Goal: Information Seeking & Learning: Learn about a topic

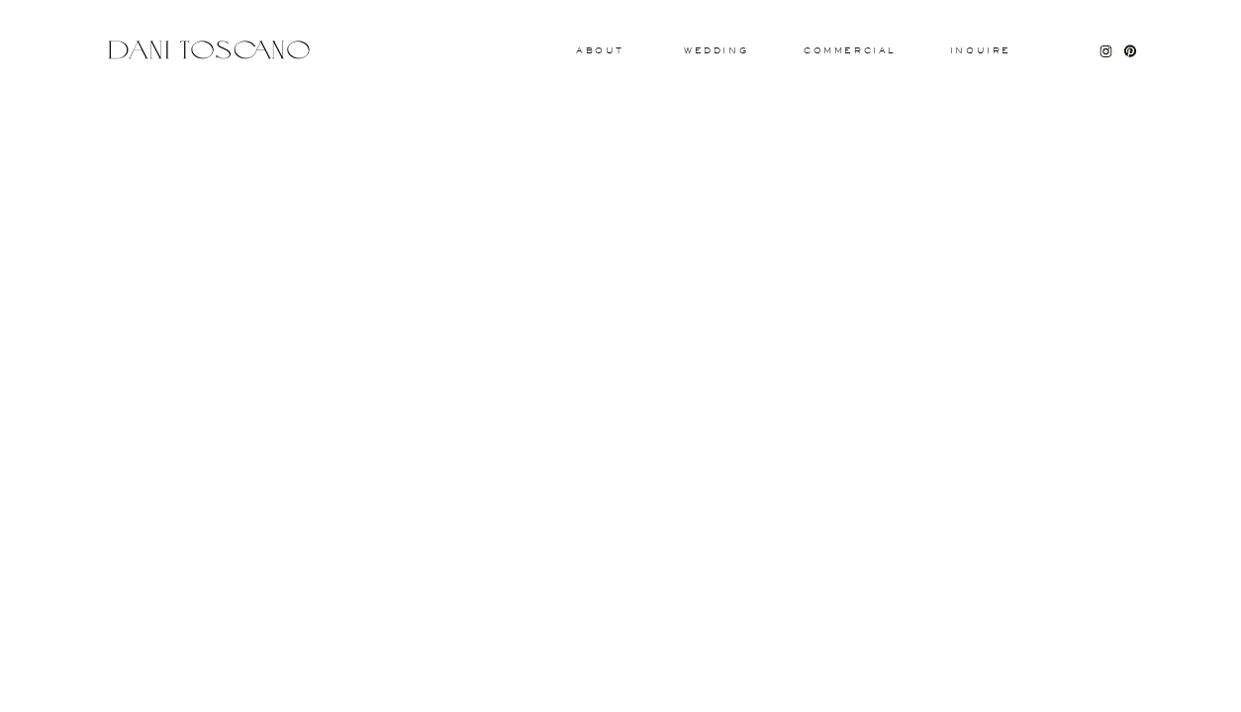
scroll to position [5336, 0]
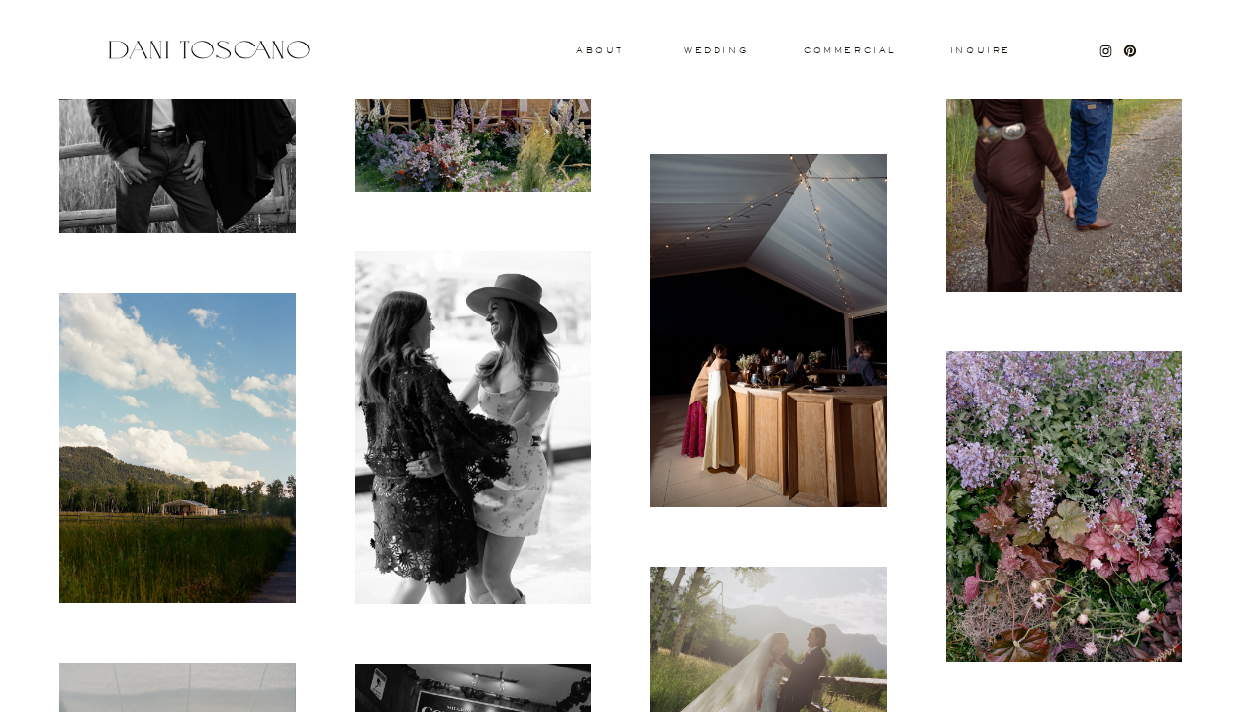
click at [842, 389] on img at bounding box center [768, 331] width 236 height 354
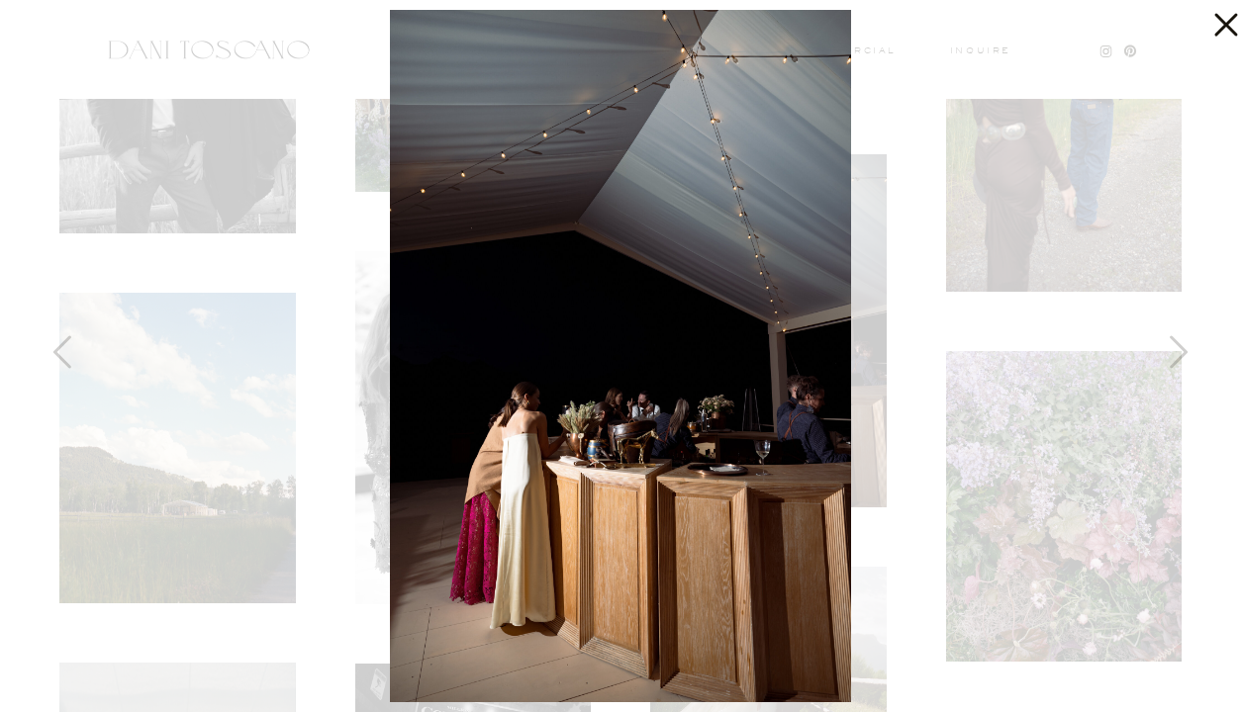
click at [1223, 17] on icon at bounding box center [1221, 20] width 40 height 40
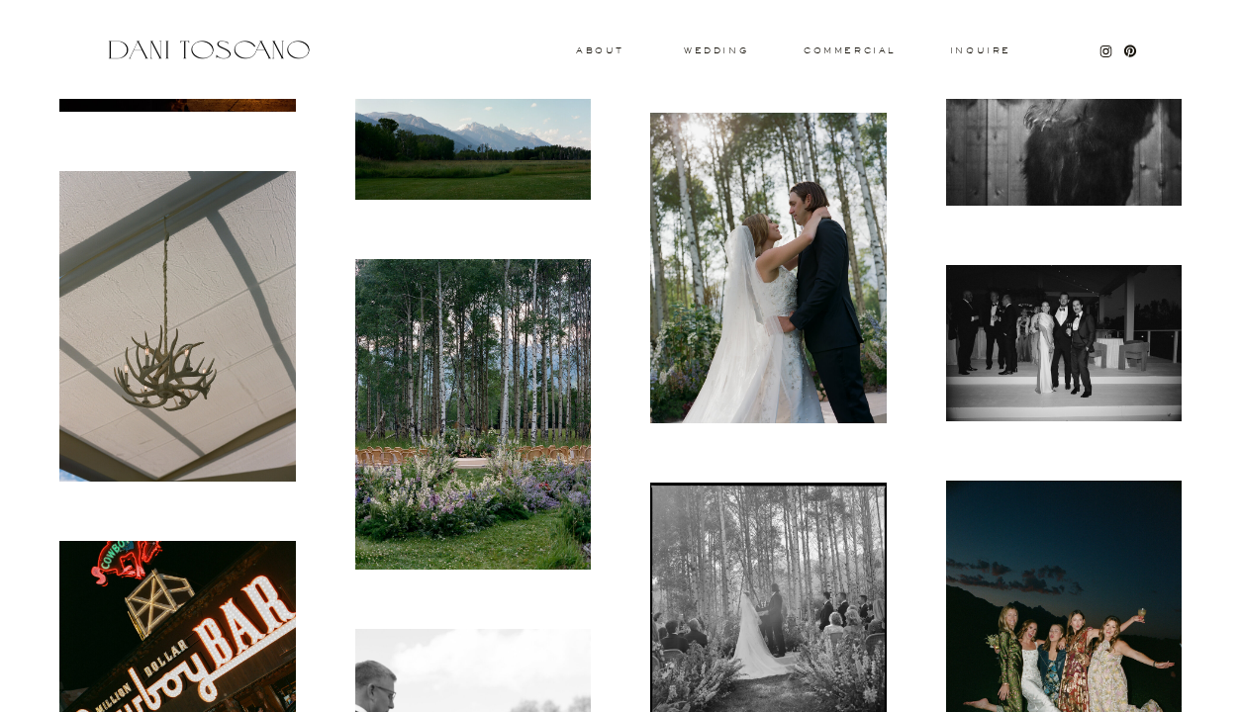
scroll to position [14140, 0]
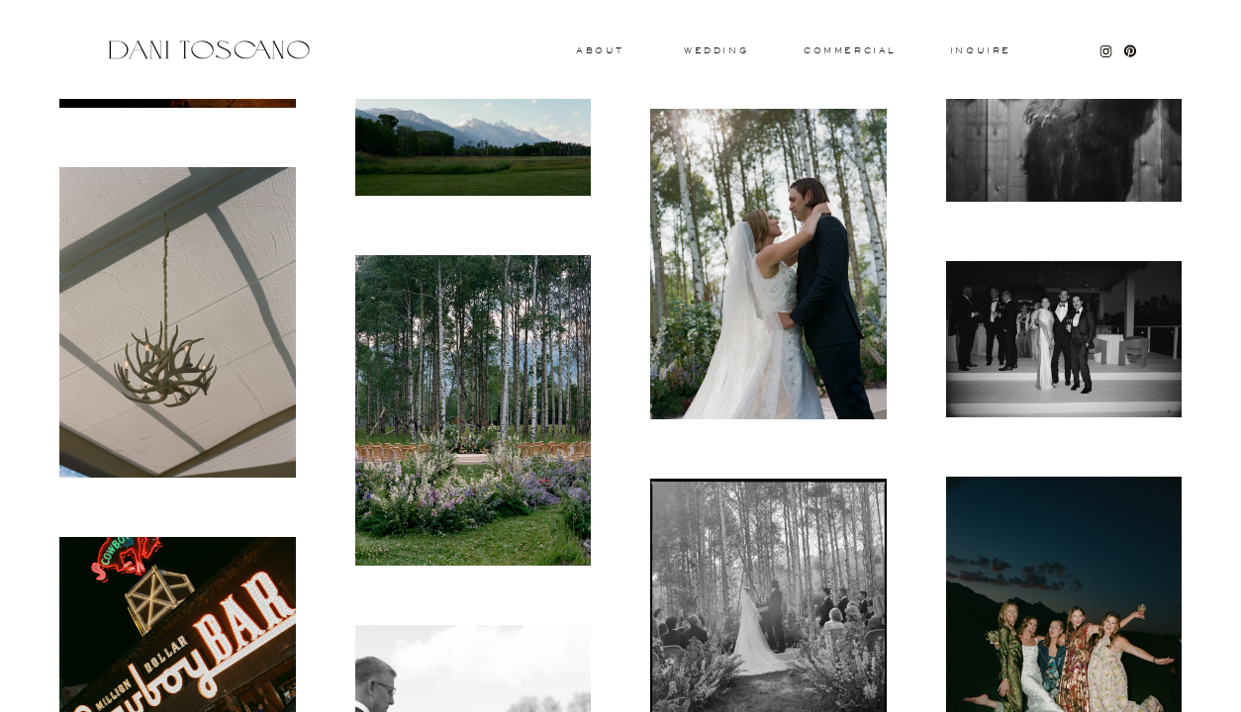
click at [1078, 655] on img at bounding box center [1064, 655] width 236 height 356
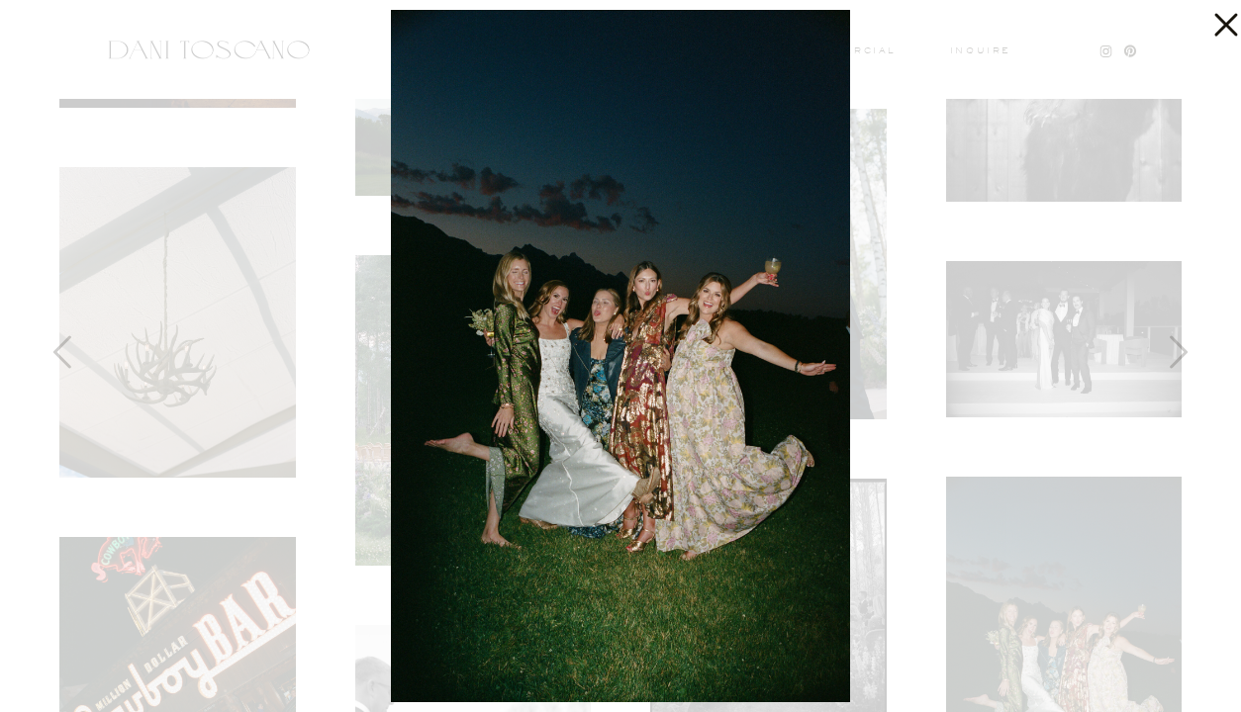
click at [1208, 26] on icon at bounding box center [1221, 20] width 40 height 40
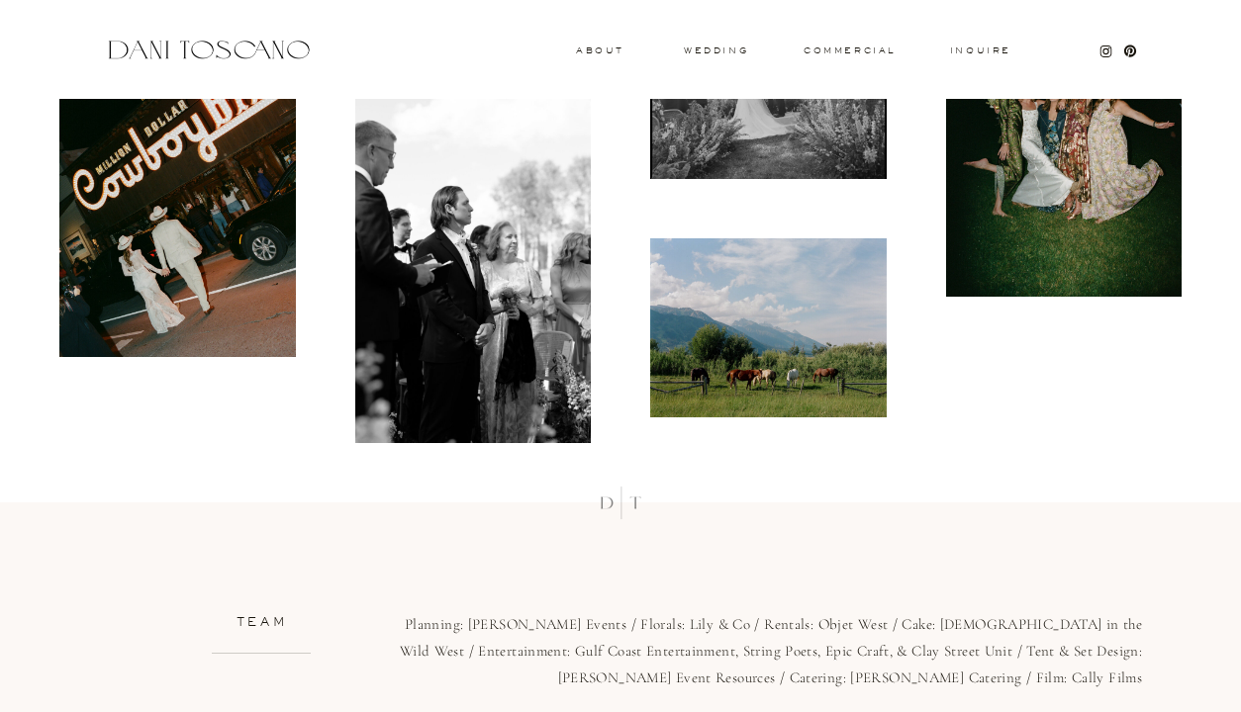
scroll to position [14499, 0]
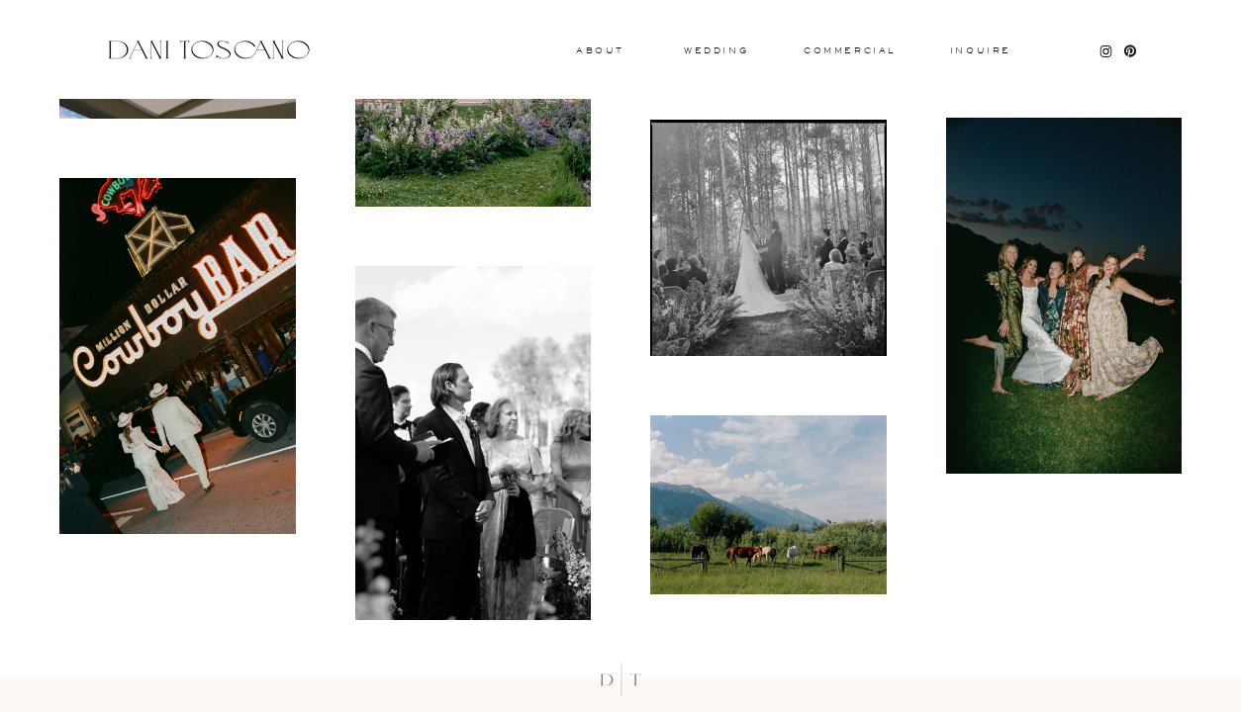
click at [230, 317] on img at bounding box center [177, 356] width 236 height 356
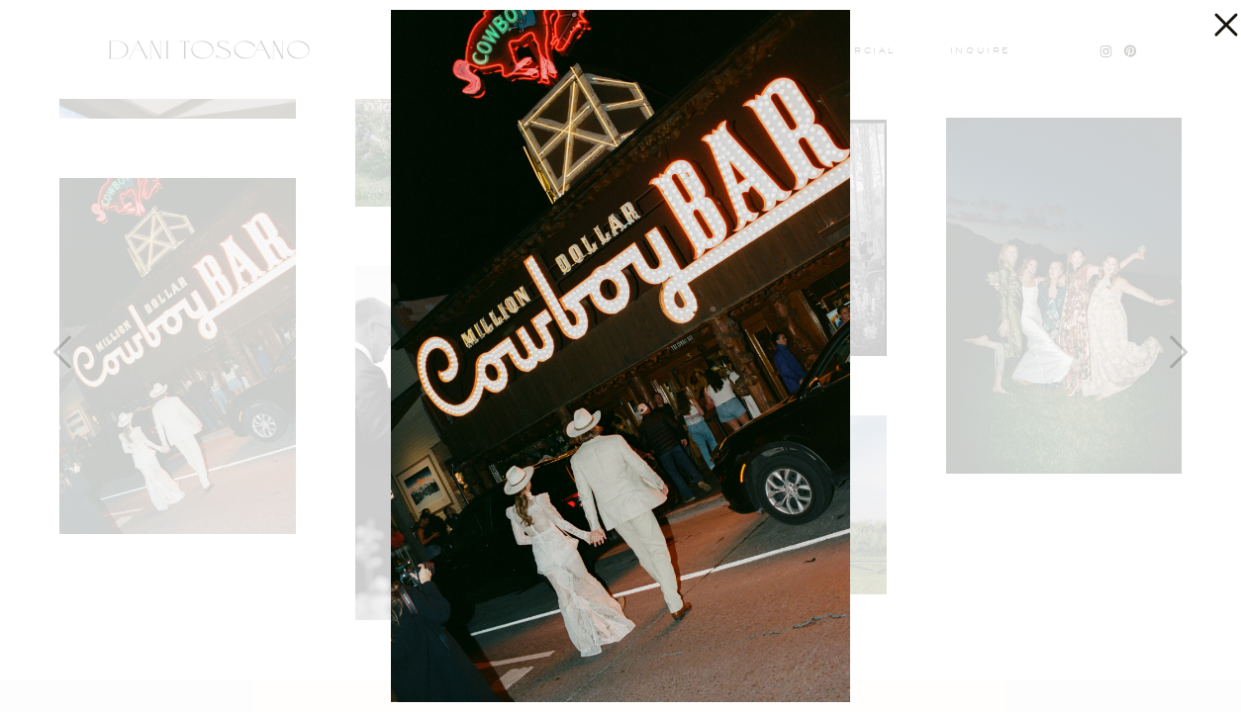
click at [1221, 28] on icon at bounding box center [1225, 25] width 23 height 23
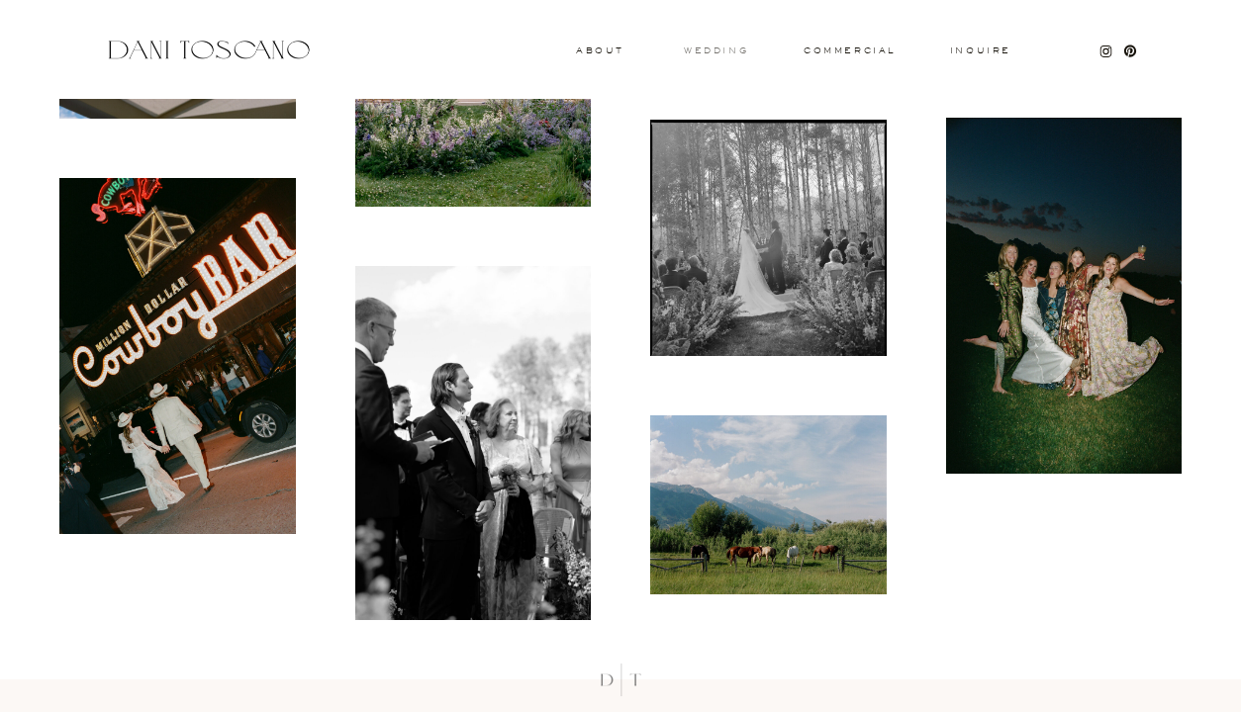
click at [708, 46] on h3 "wedding" at bounding box center [716, 49] width 64 height 7
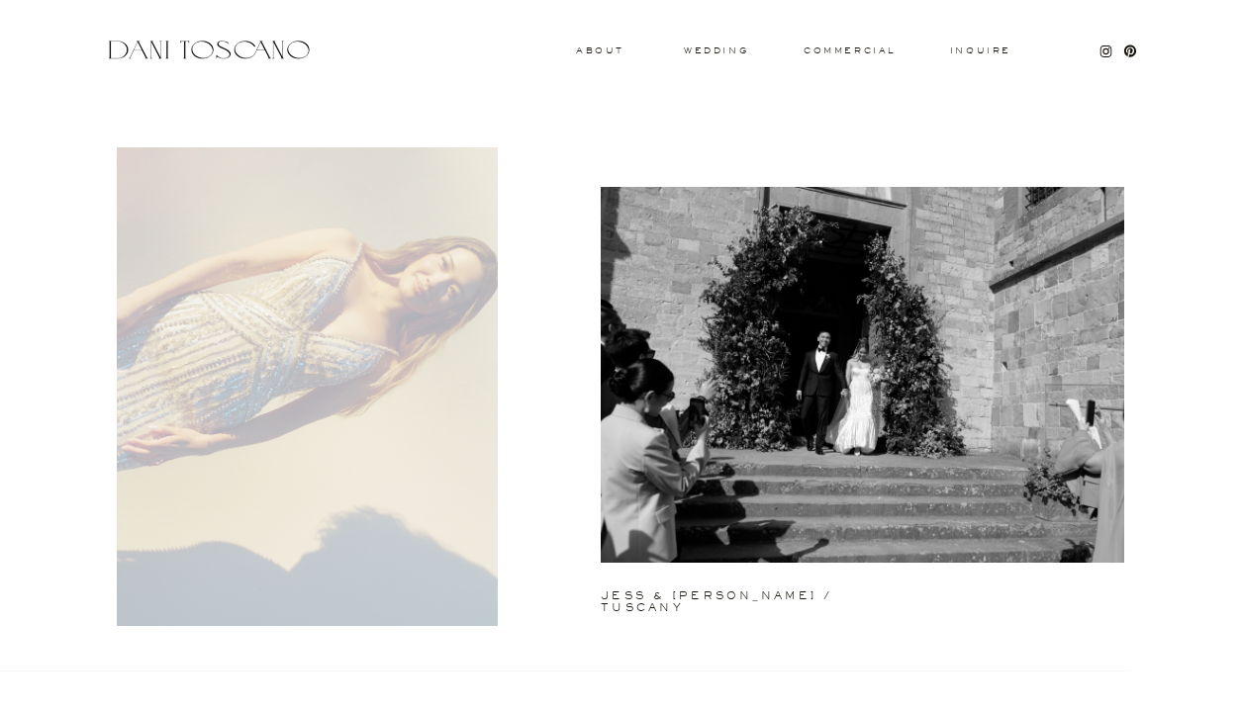
click at [376, 417] on div at bounding box center [307, 386] width 381 height 479
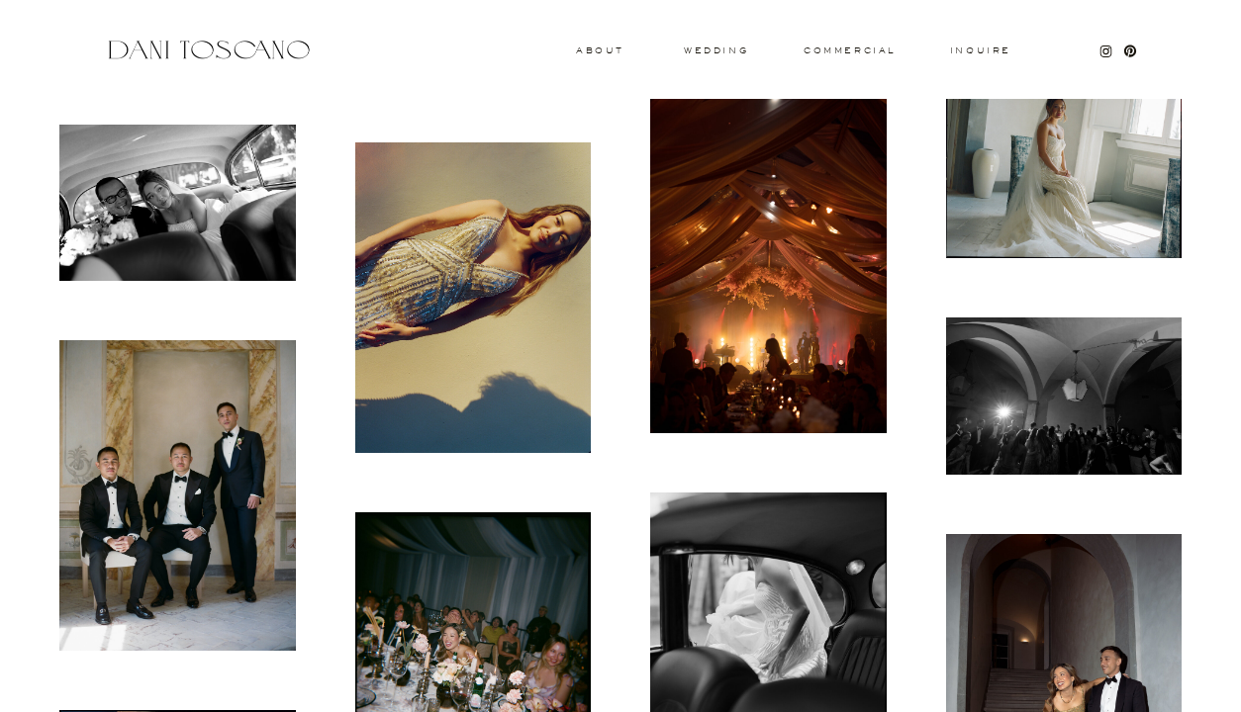
scroll to position [1298, 0]
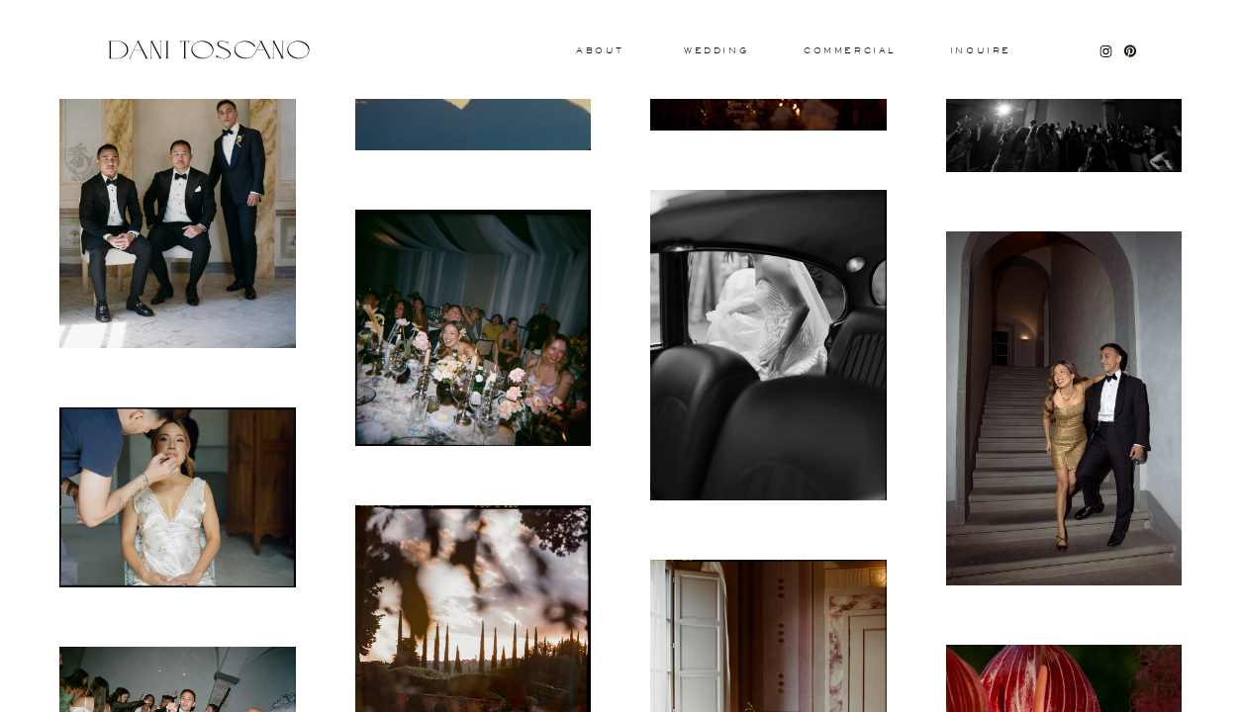
click at [1049, 430] on img at bounding box center [1064, 409] width 236 height 354
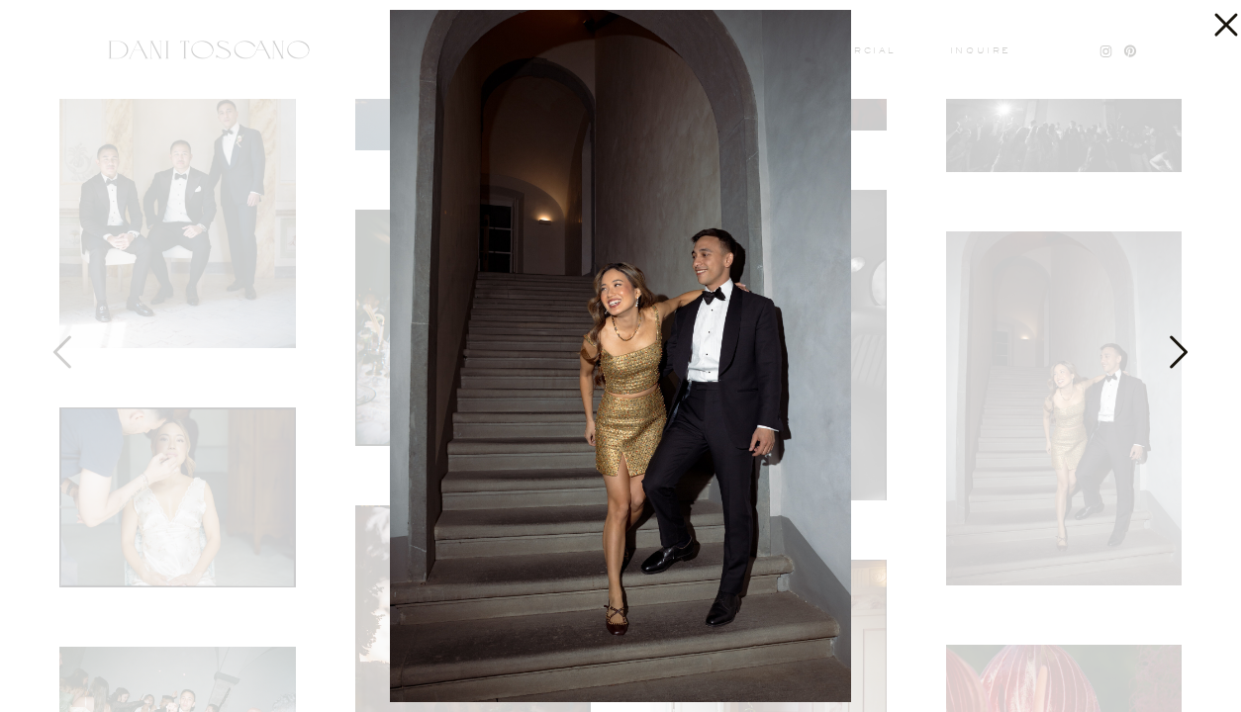
click at [1170, 343] on icon at bounding box center [1176, 356] width 49 height 59
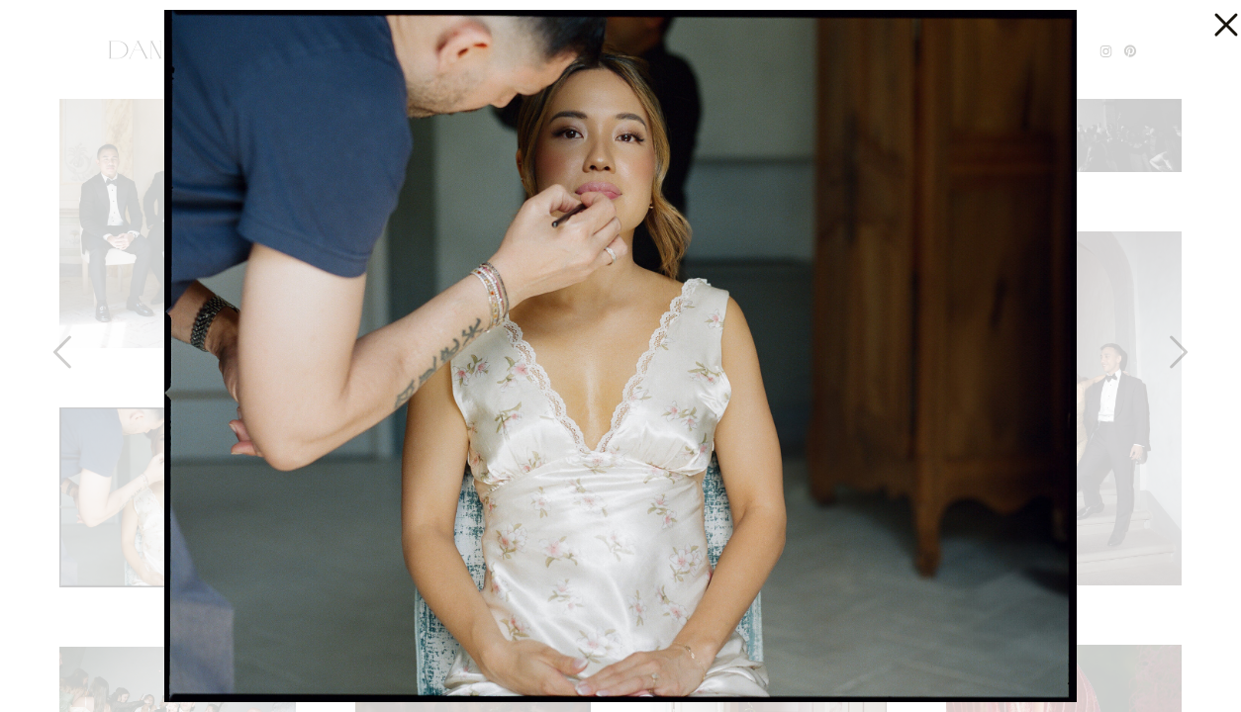
click at [1221, 22] on icon at bounding box center [1225, 25] width 23 height 23
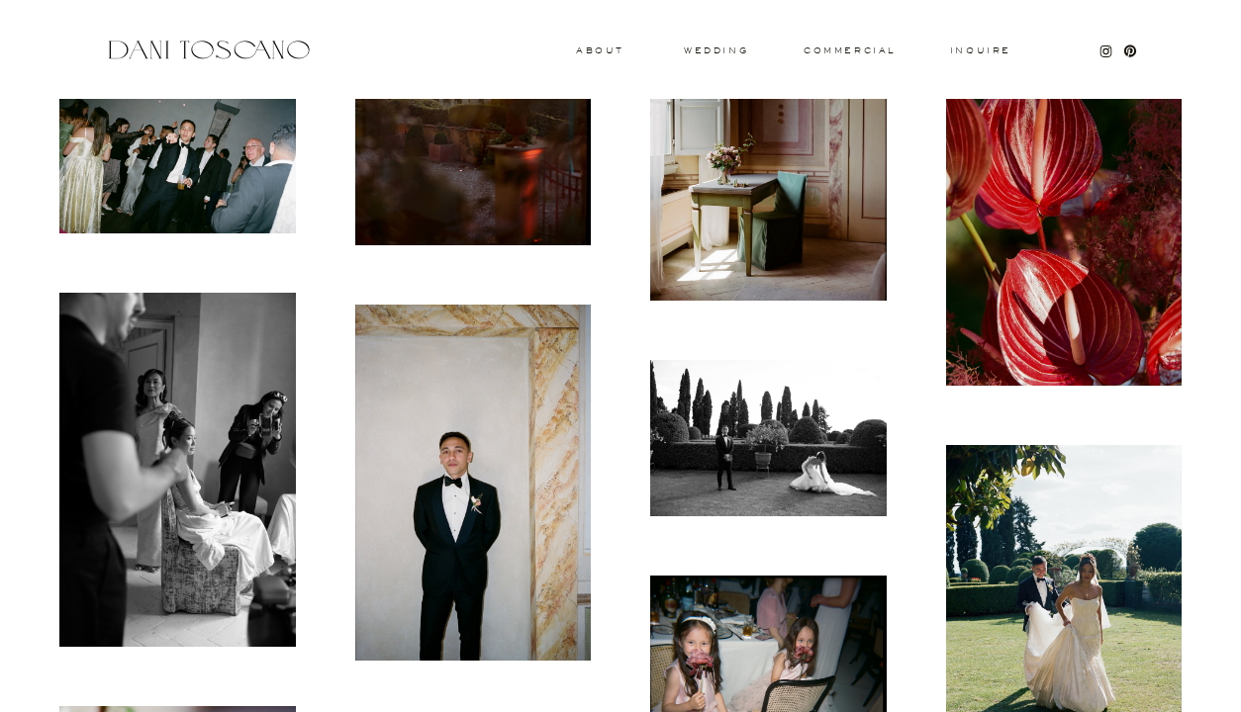
scroll to position [2045, 0]
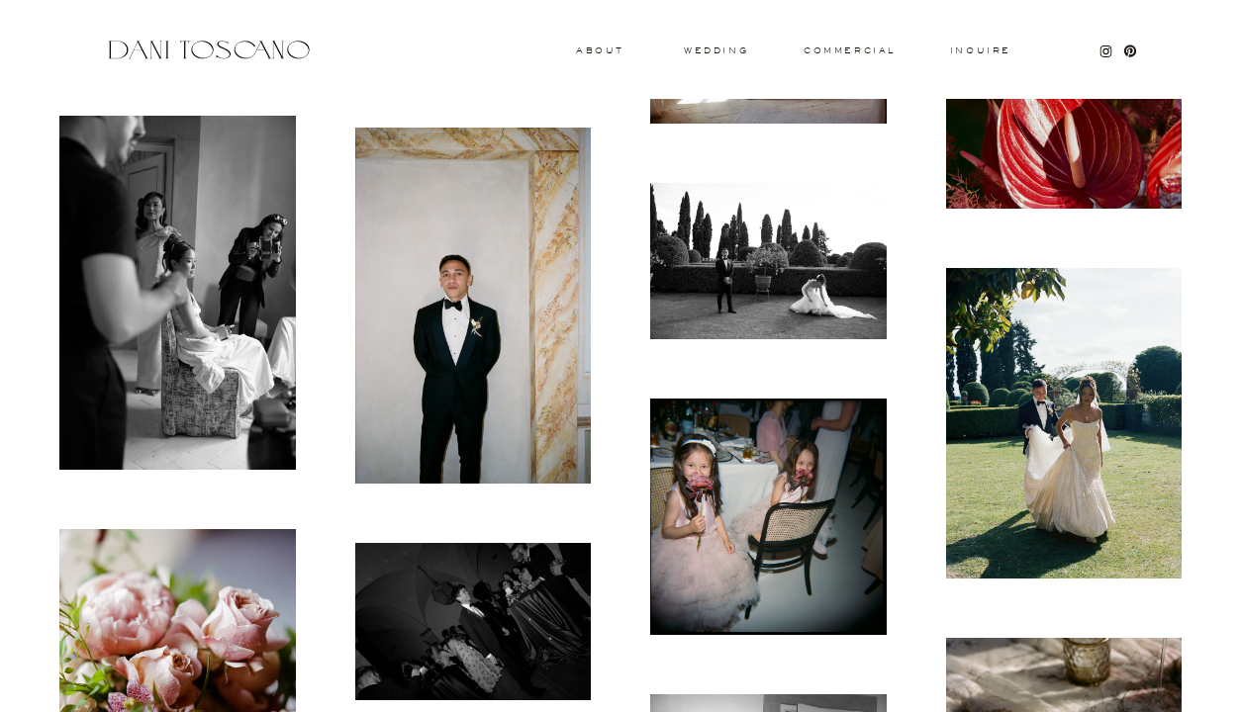
click at [441, 388] on img at bounding box center [473, 306] width 236 height 356
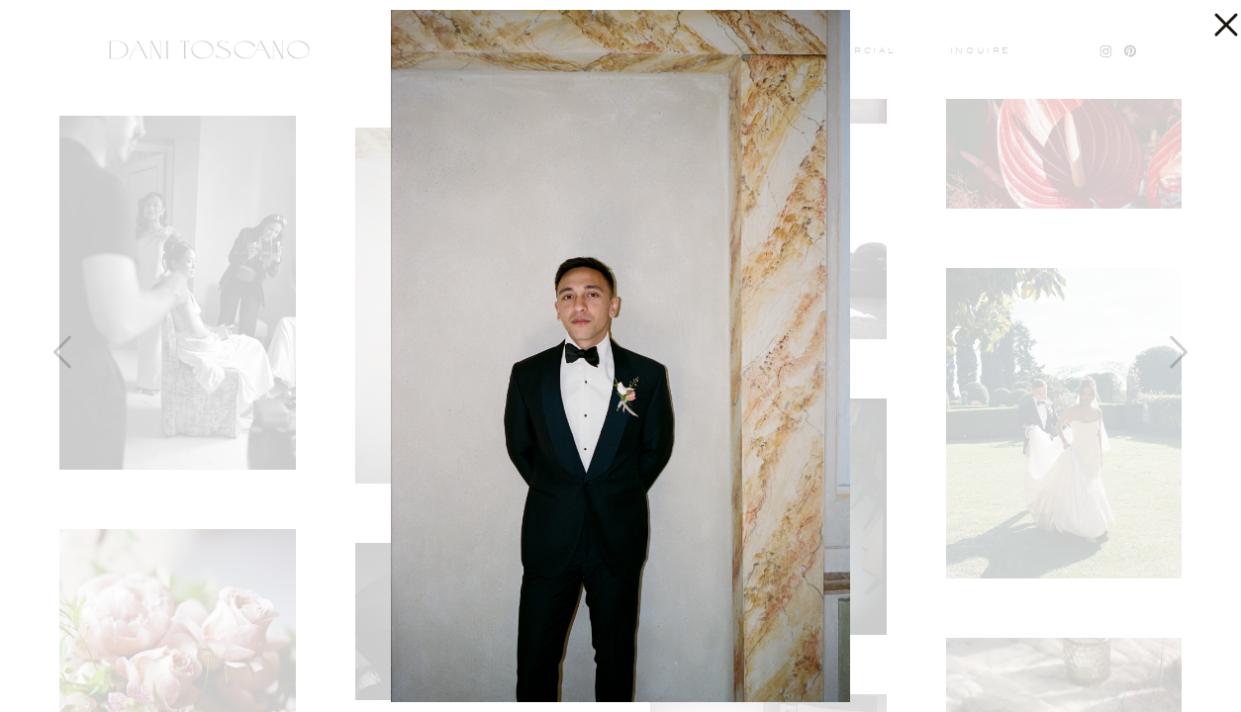
click at [1229, 26] on icon at bounding box center [1225, 25] width 23 height 23
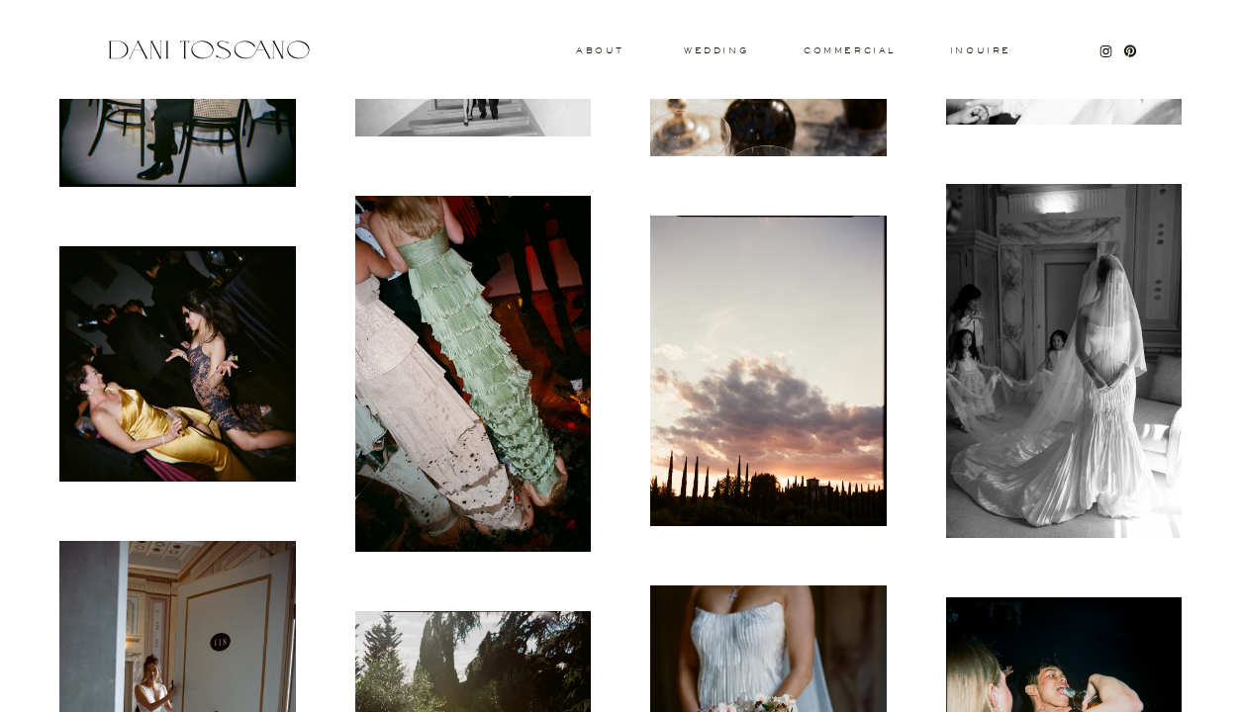
scroll to position [5316, 0]
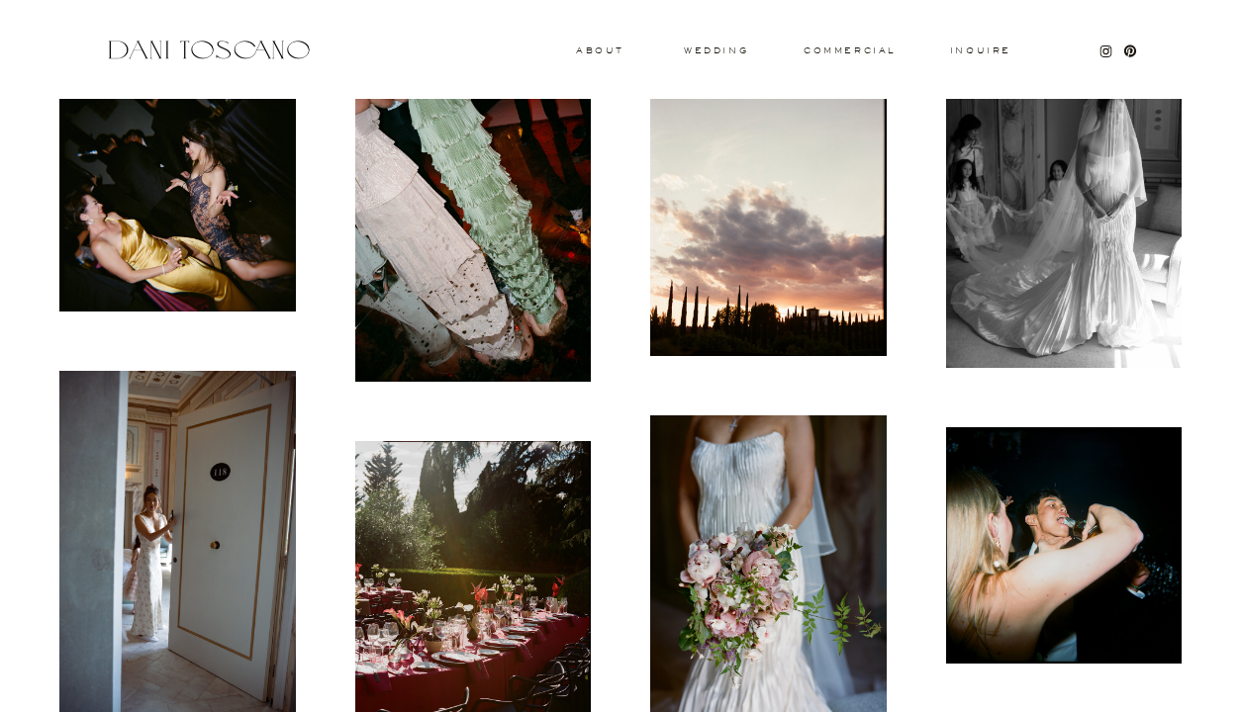
click at [220, 234] on img at bounding box center [177, 193] width 236 height 235
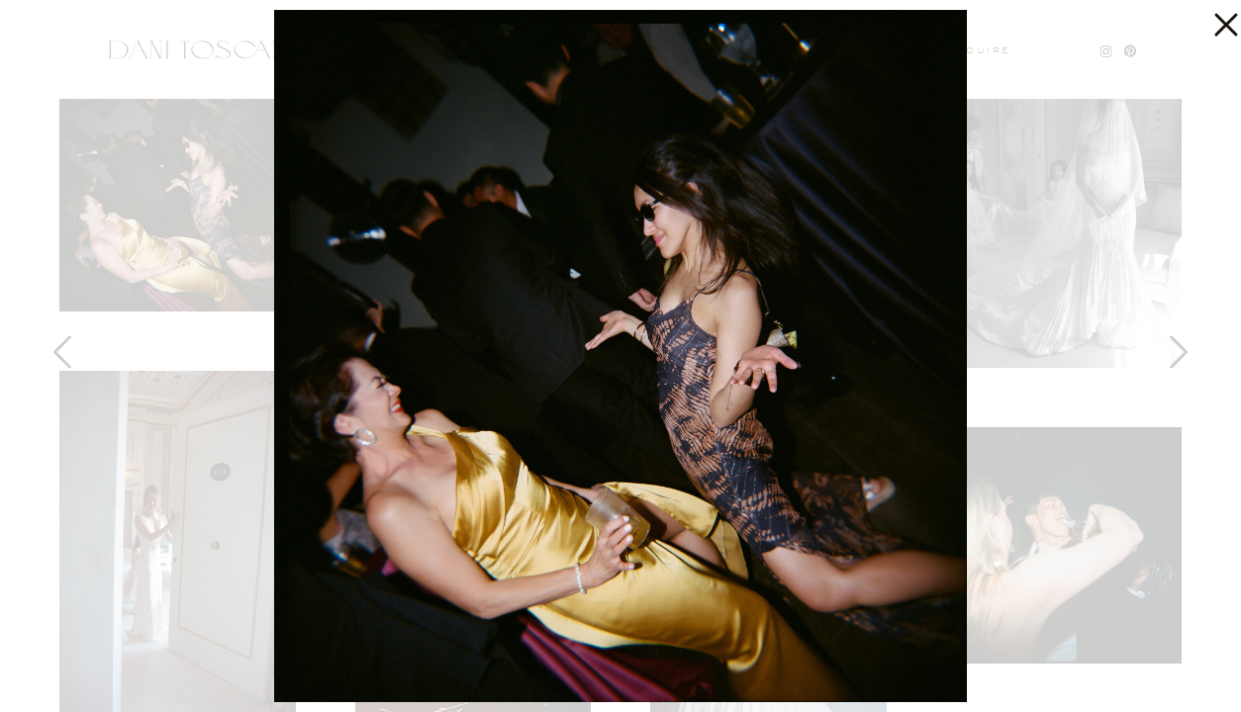
click at [1224, 27] on icon at bounding box center [1225, 25] width 23 height 23
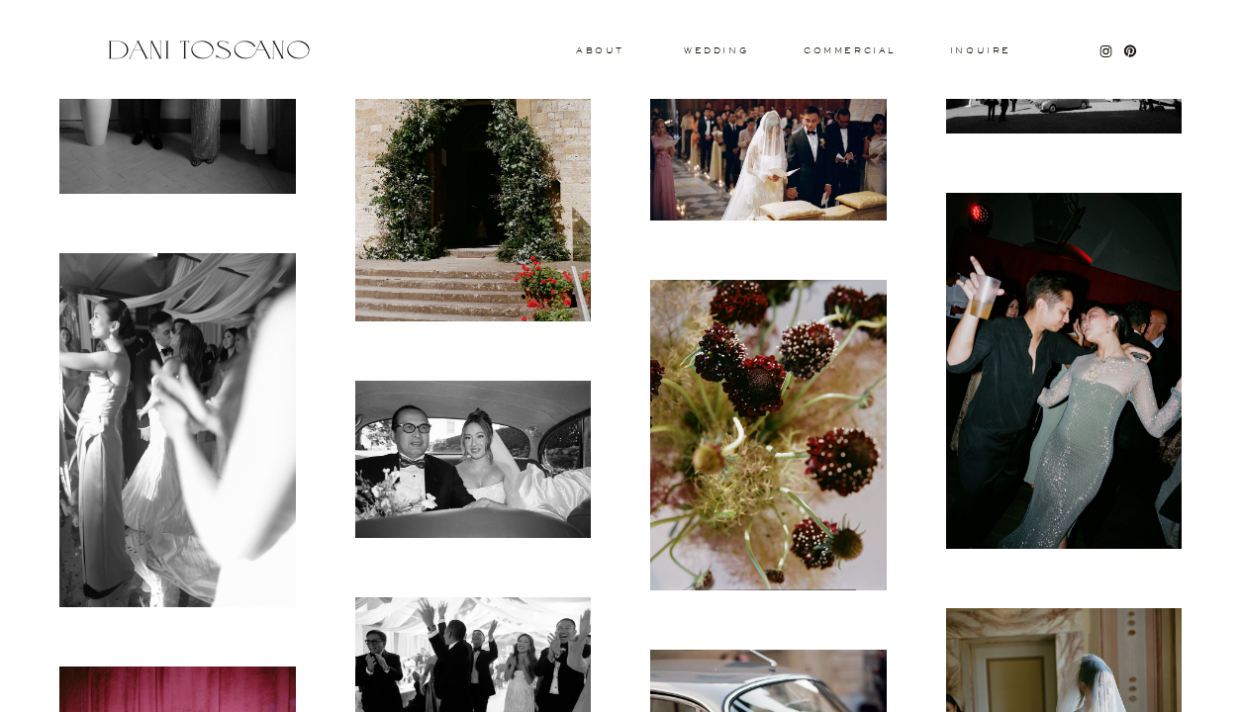
scroll to position [7575, 0]
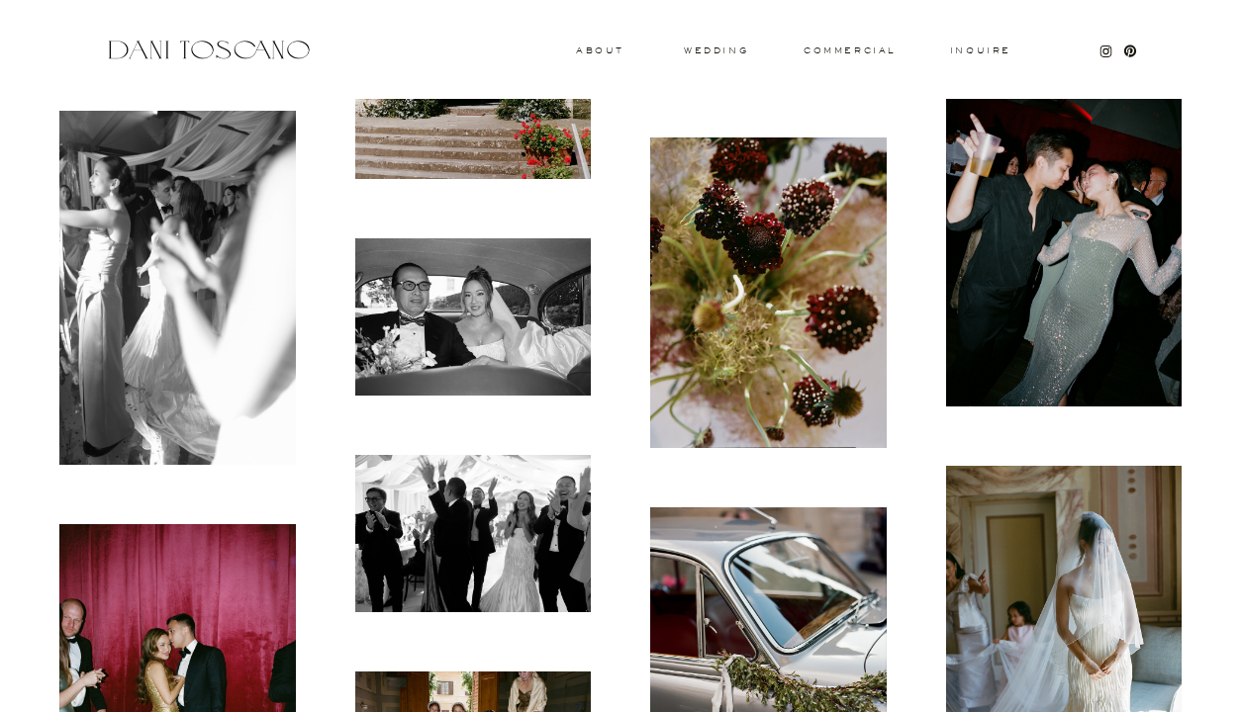
click at [1087, 329] on img at bounding box center [1064, 228] width 236 height 356
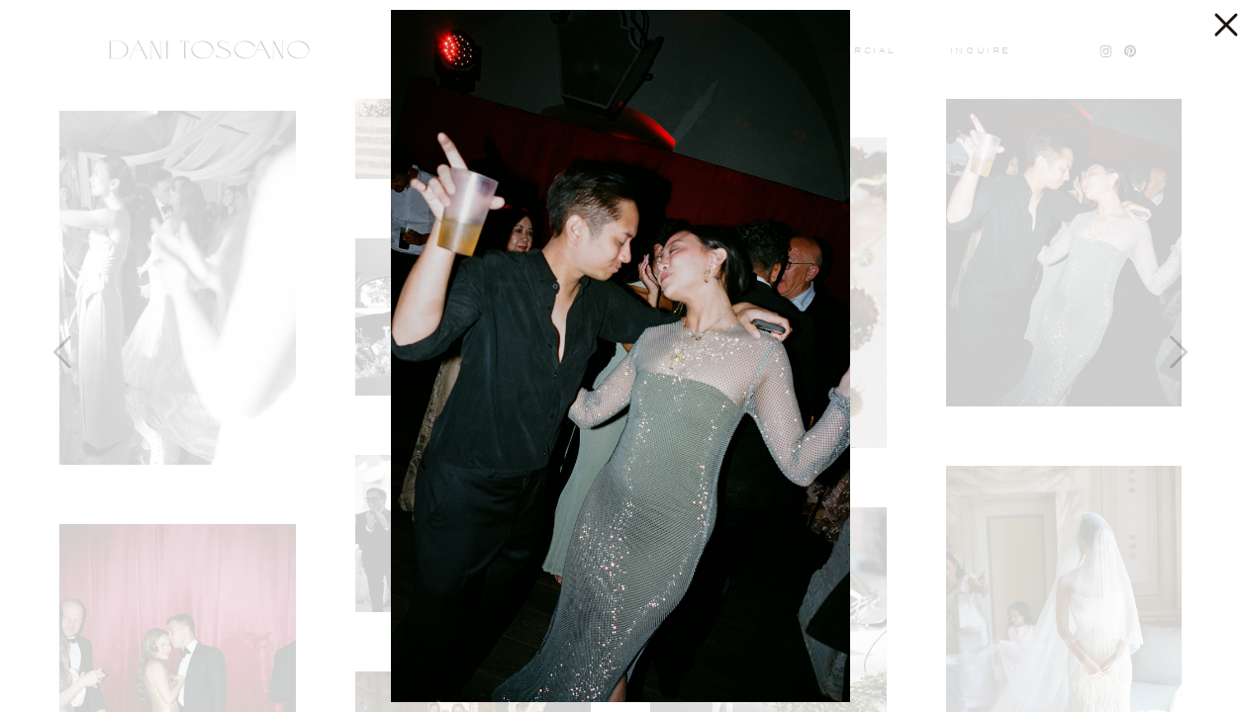
click at [1224, 37] on icon at bounding box center [1221, 20] width 40 height 40
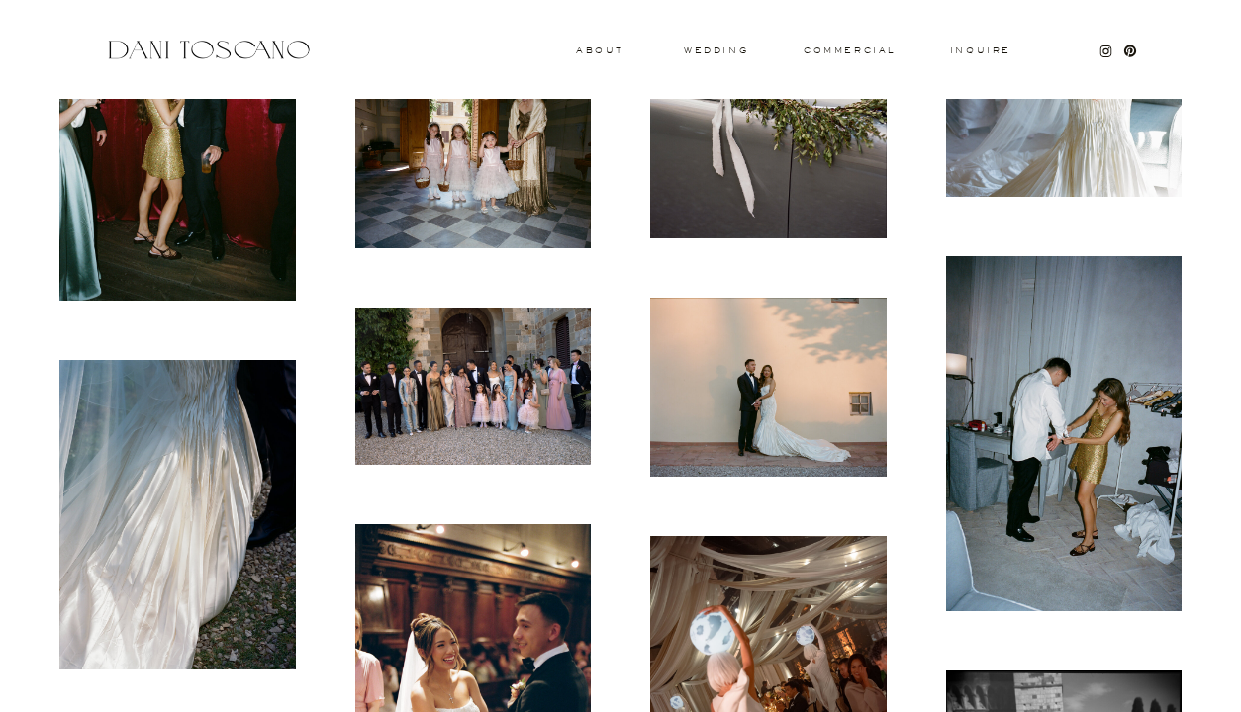
scroll to position [7967, 0]
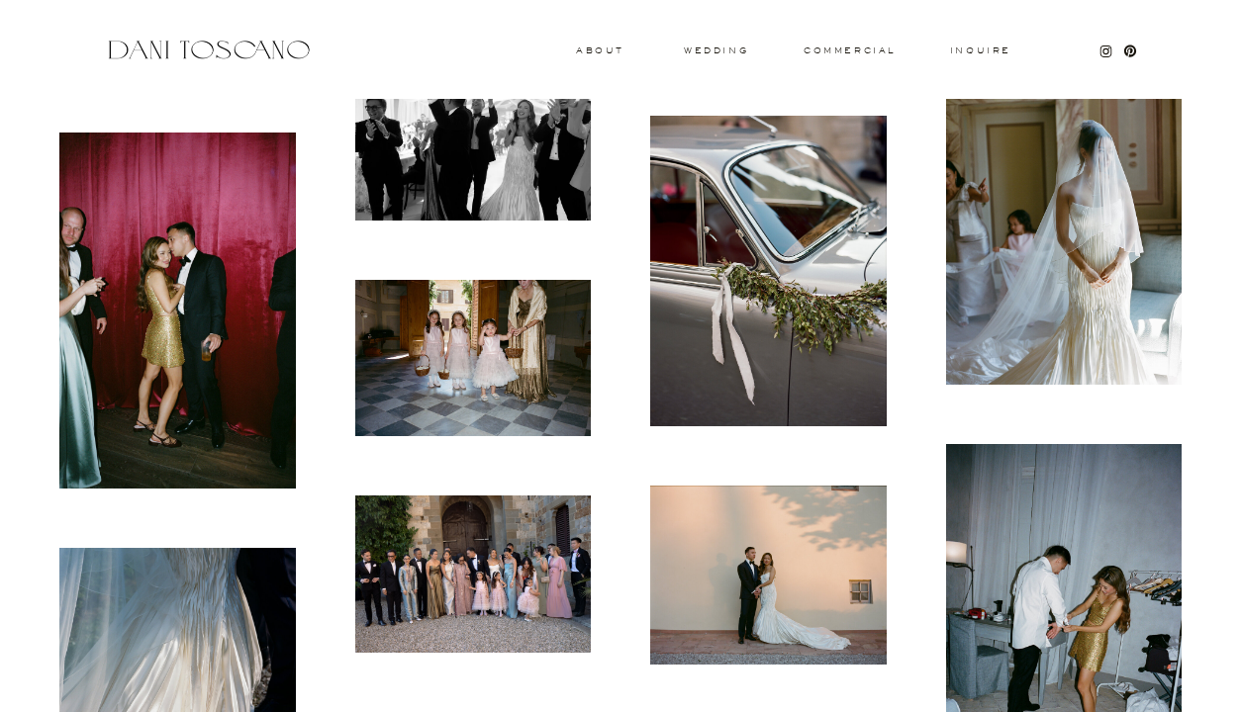
click at [205, 284] on img at bounding box center [177, 311] width 236 height 356
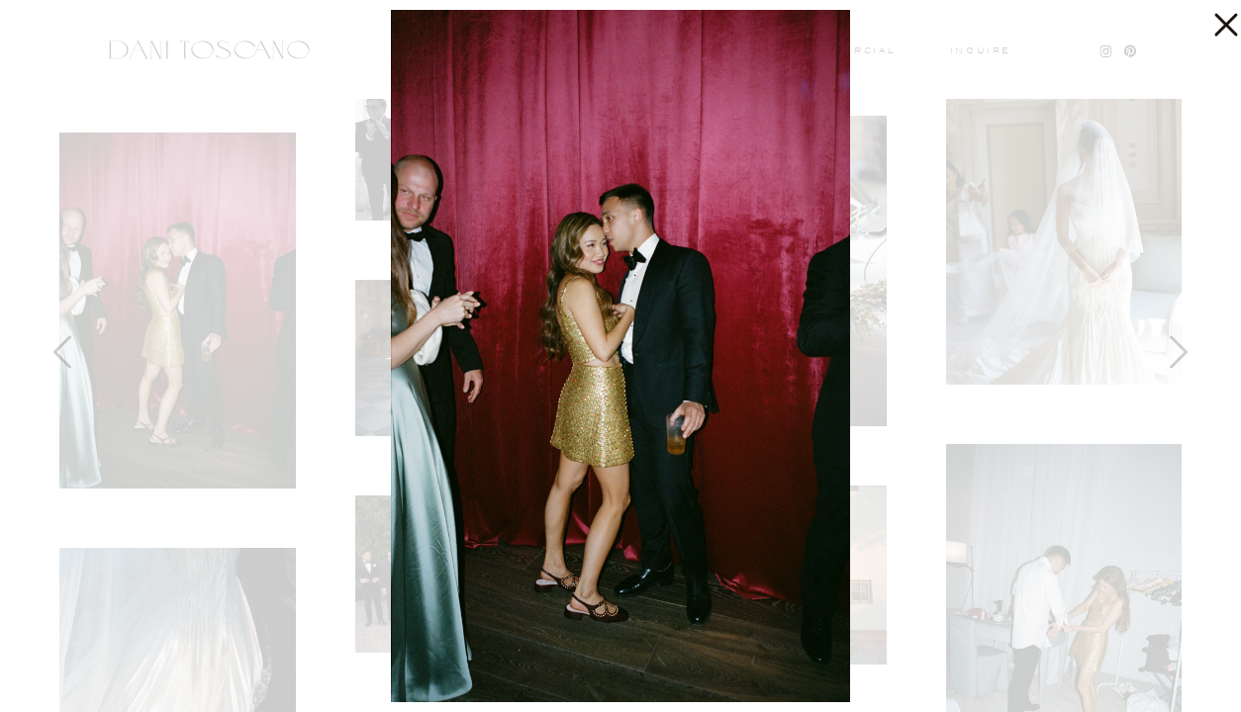
click at [1207, 32] on icon at bounding box center [1221, 20] width 40 height 40
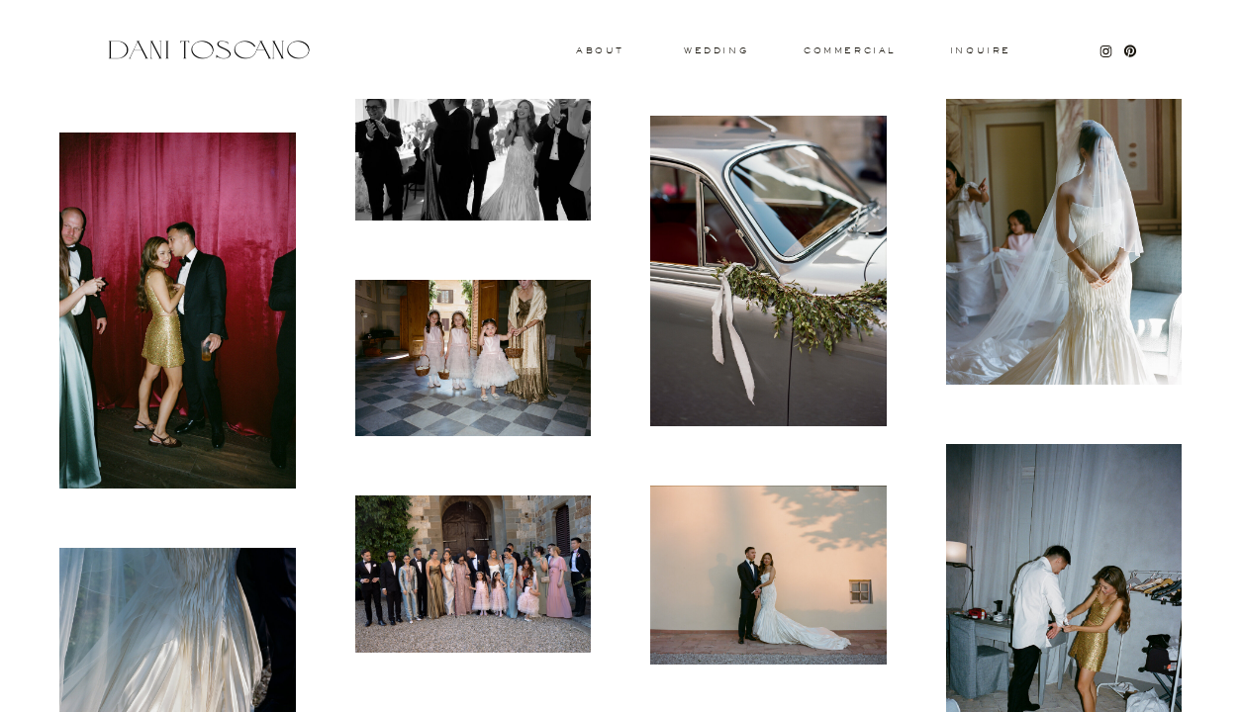
scroll to position [8112, 0]
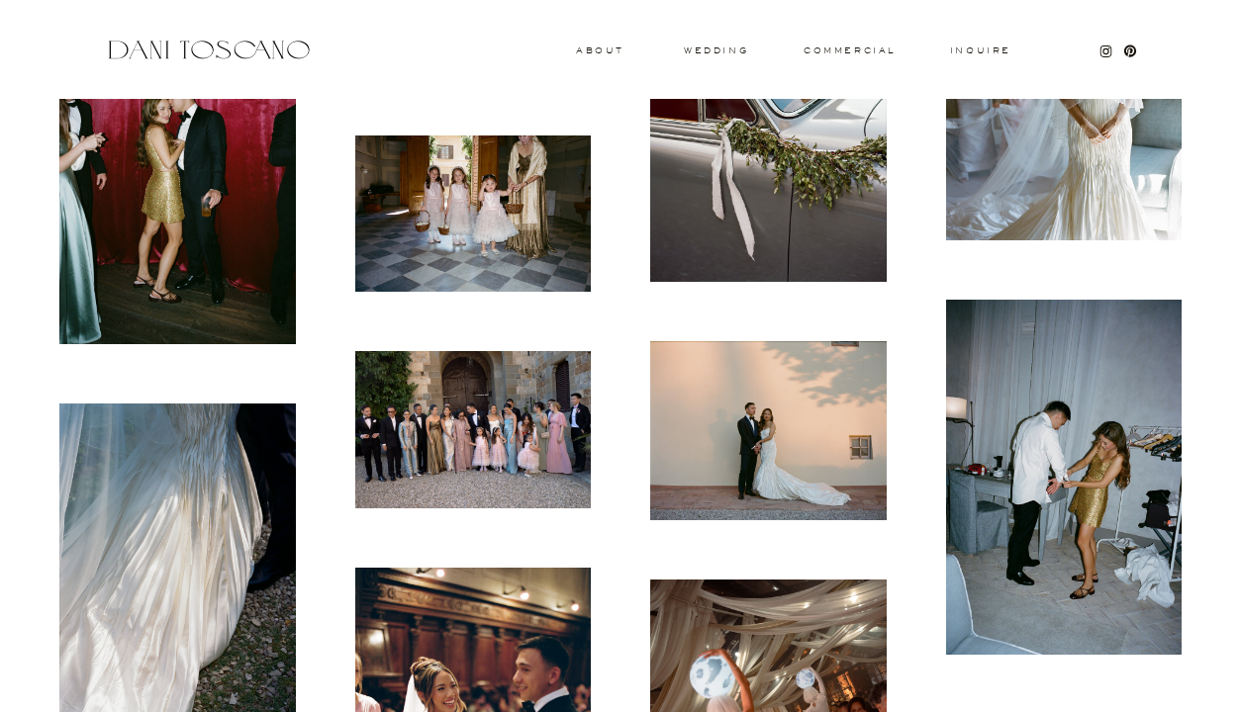
click at [483, 200] on img at bounding box center [473, 214] width 236 height 156
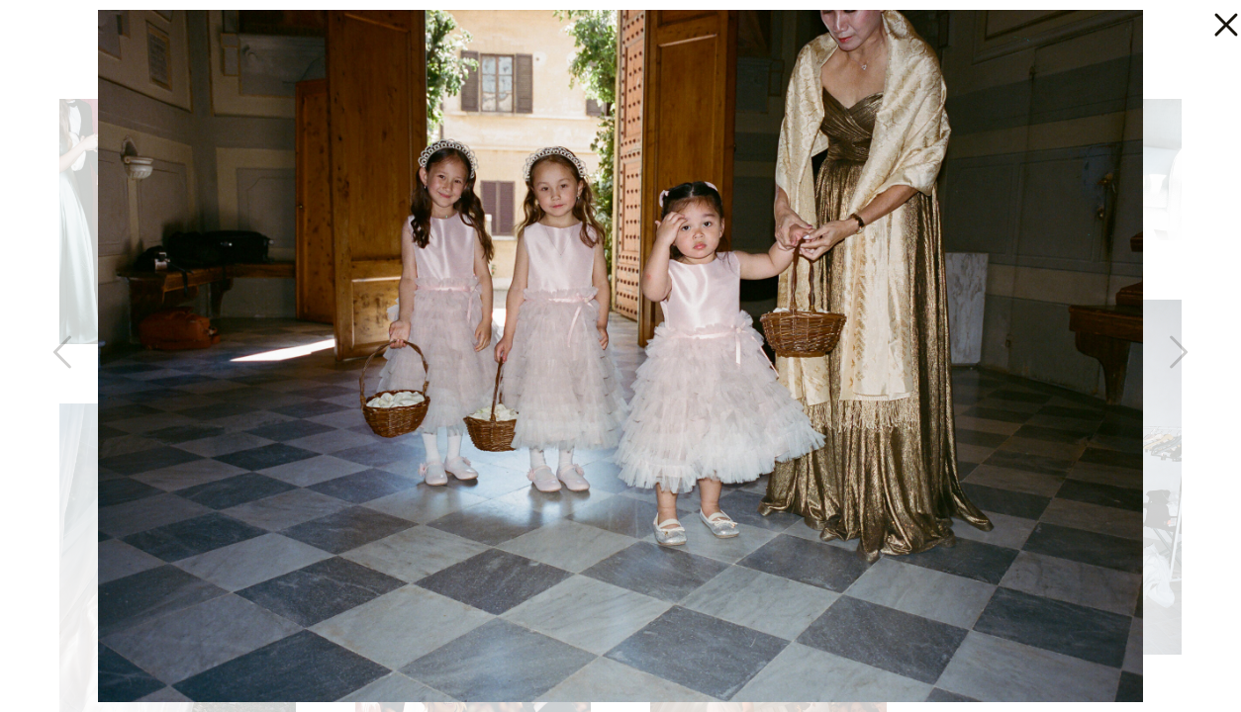
click at [1221, 21] on icon at bounding box center [1225, 25] width 23 height 23
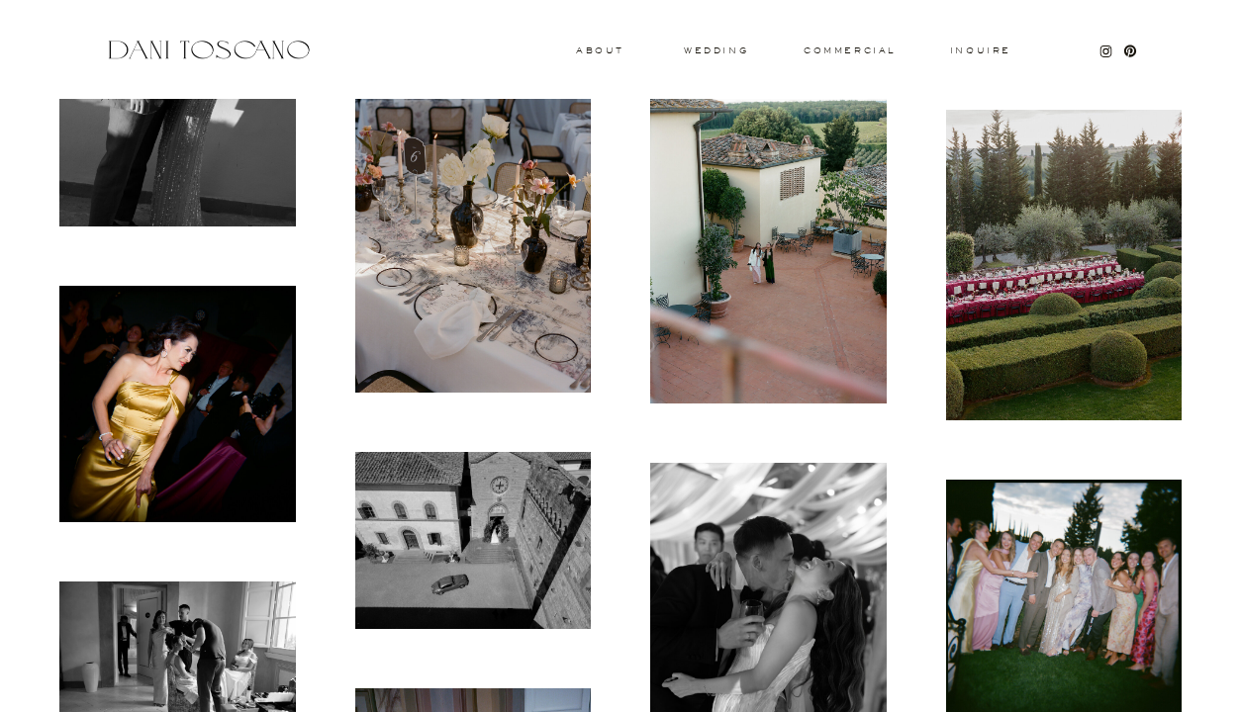
scroll to position [9016, 0]
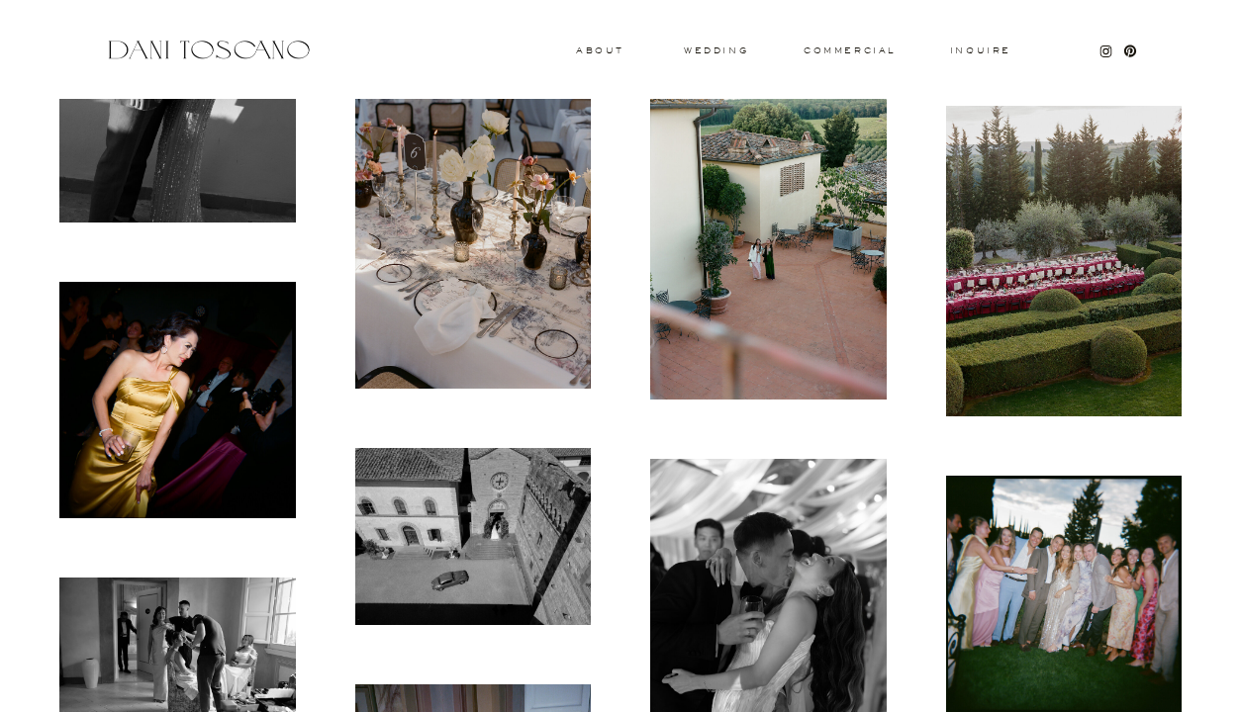
click at [182, 403] on img at bounding box center [177, 400] width 236 height 236
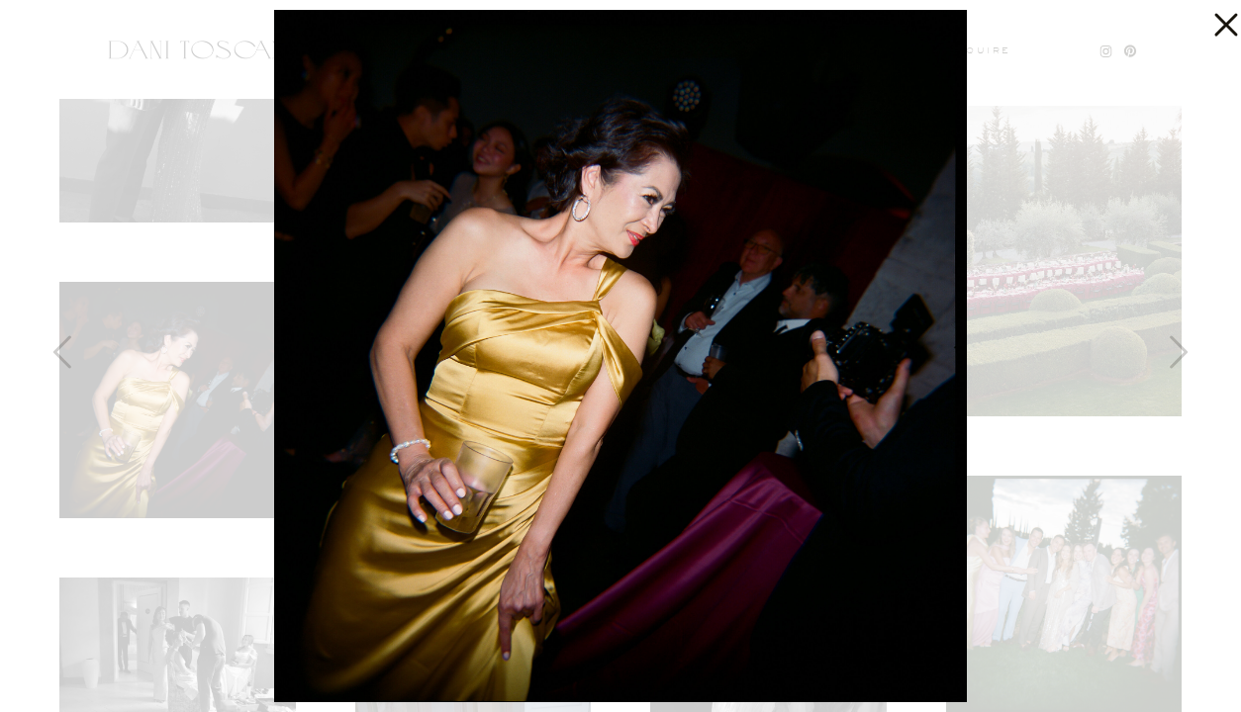
click at [1220, 34] on icon at bounding box center [1221, 20] width 40 height 40
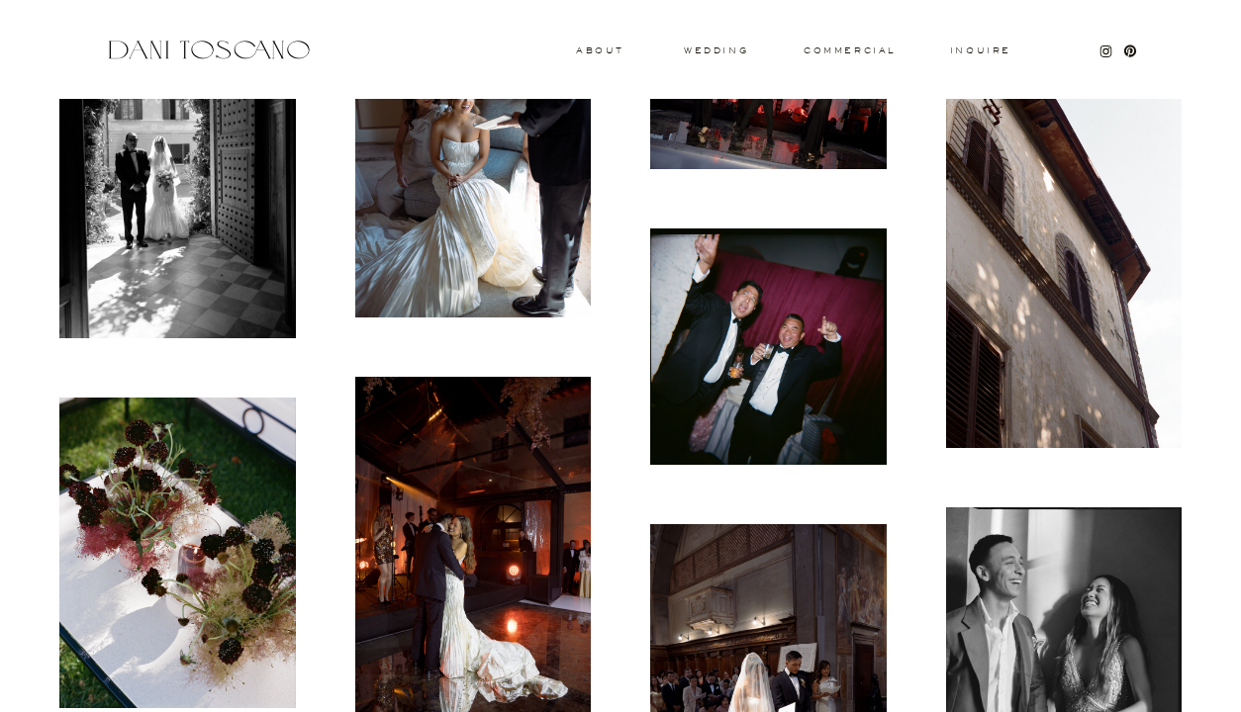
scroll to position [13101, 0]
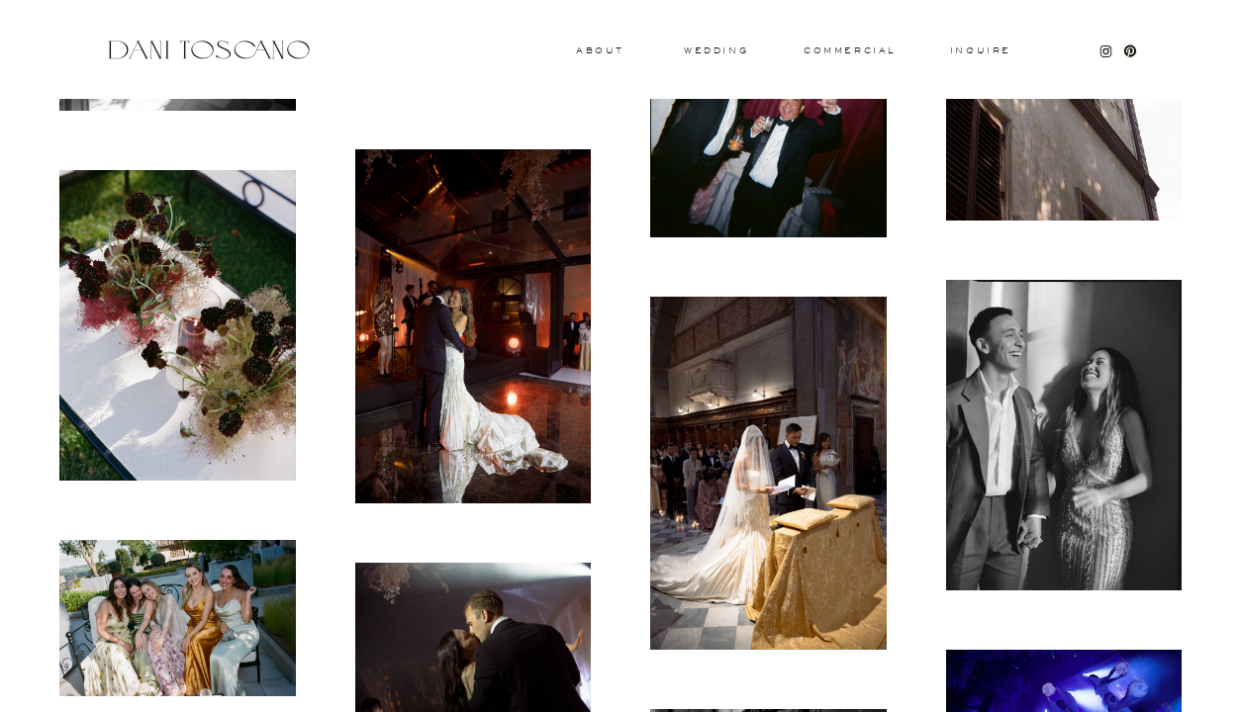
click at [484, 378] on img at bounding box center [473, 326] width 236 height 354
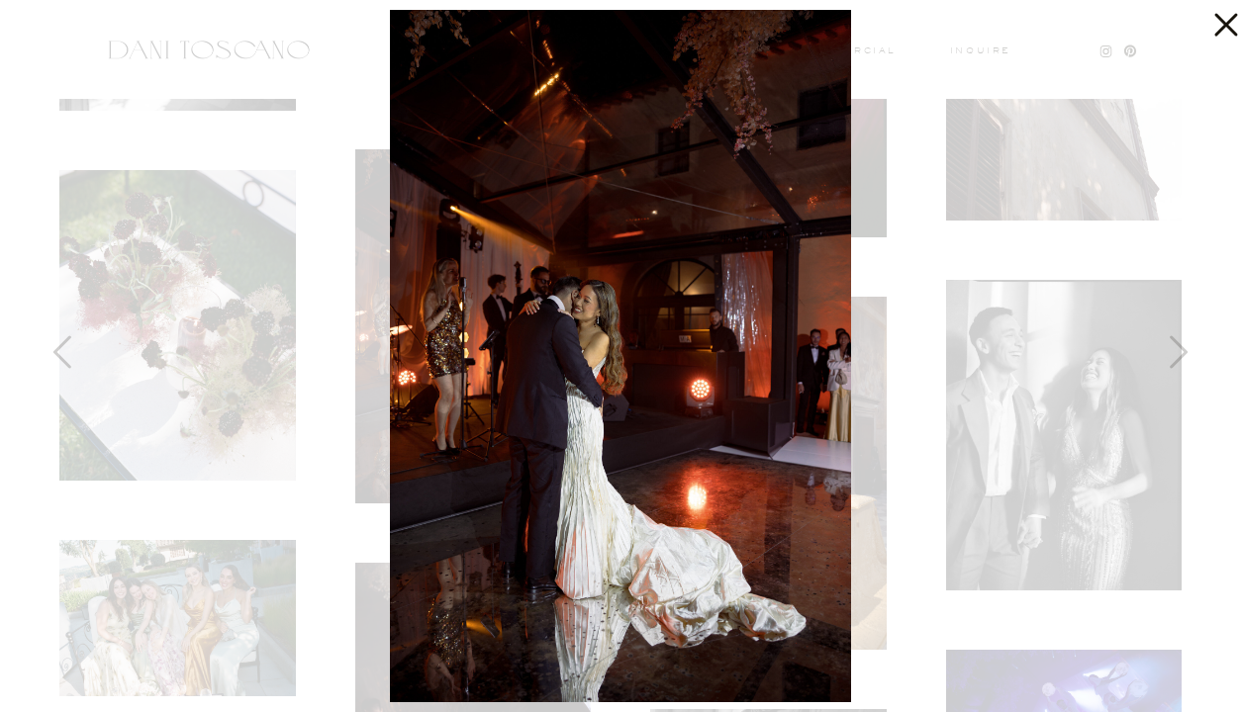
click at [1224, 34] on icon at bounding box center [1221, 20] width 40 height 40
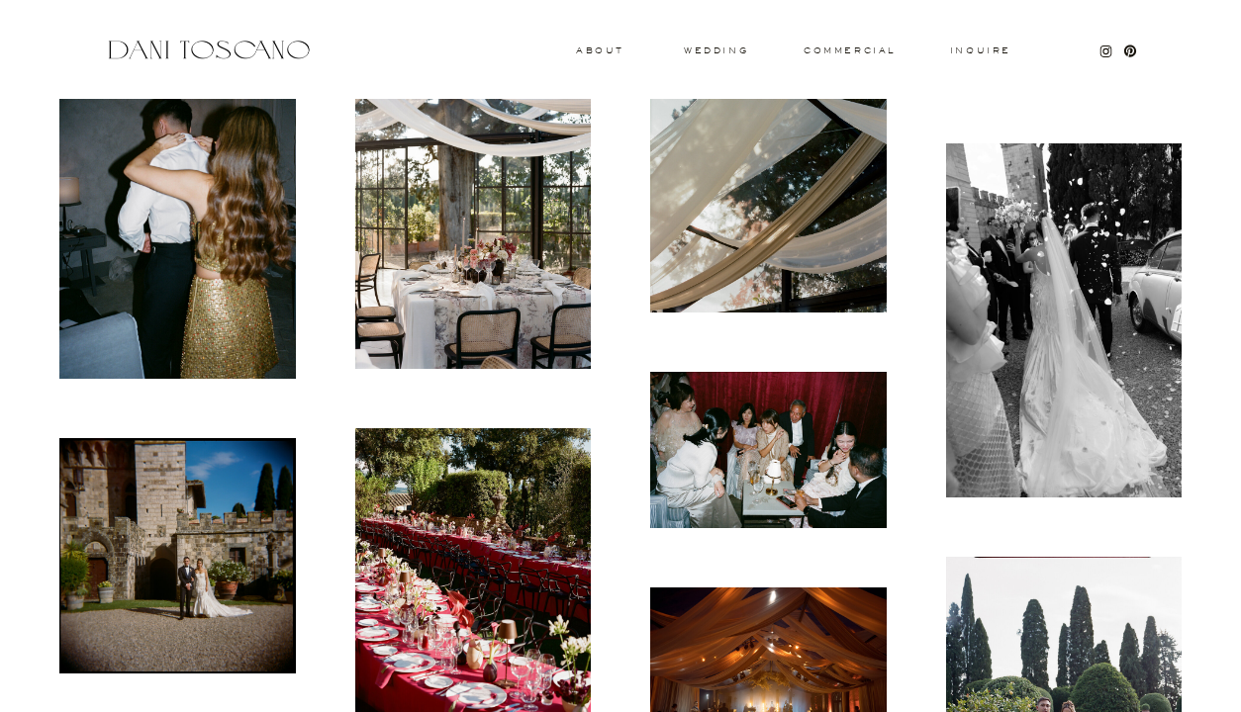
scroll to position [10862, 0]
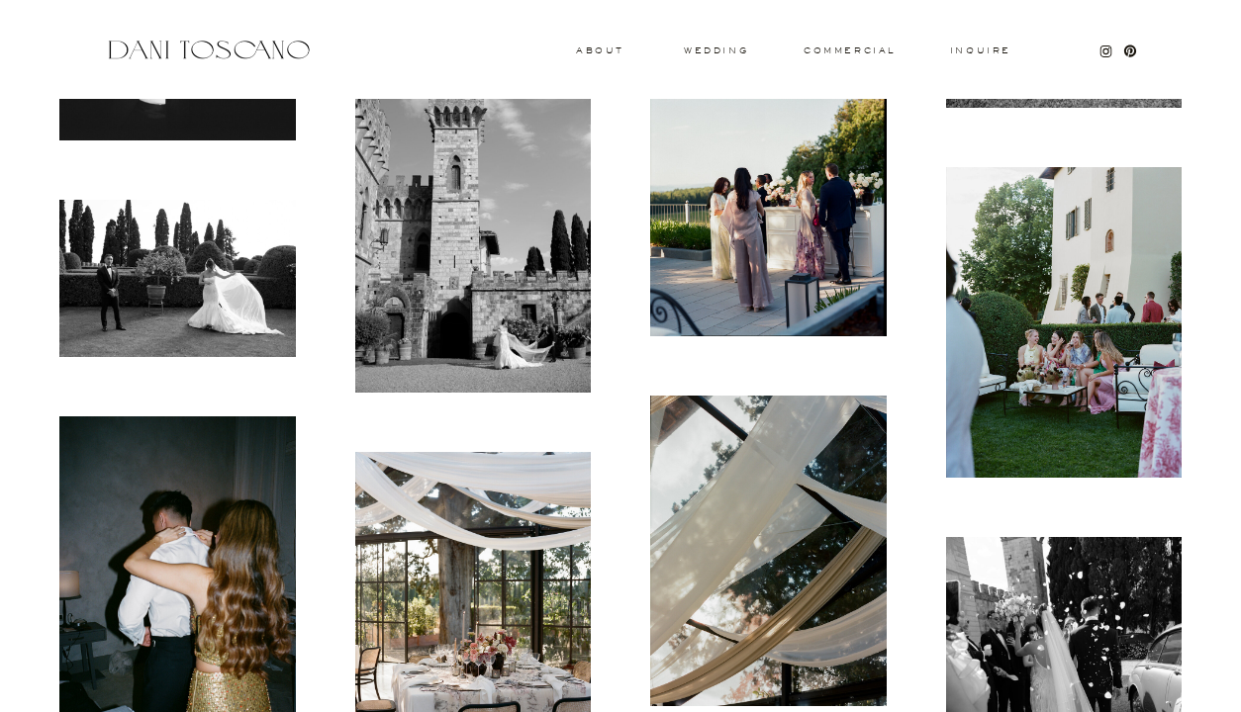
click at [152, 536] on img at bounding box center [177, 595] width 236 height 356
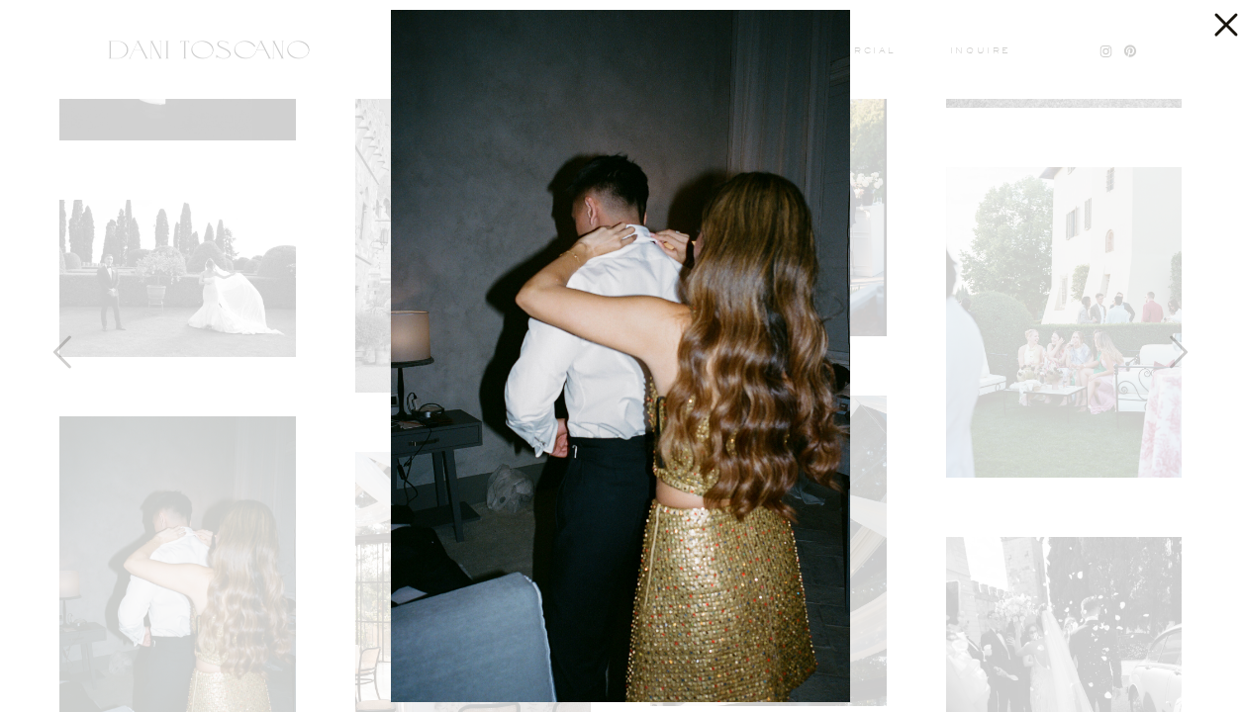
click at [1211, 32] on icon at bounding box center [1221, 20] width 40 height 40
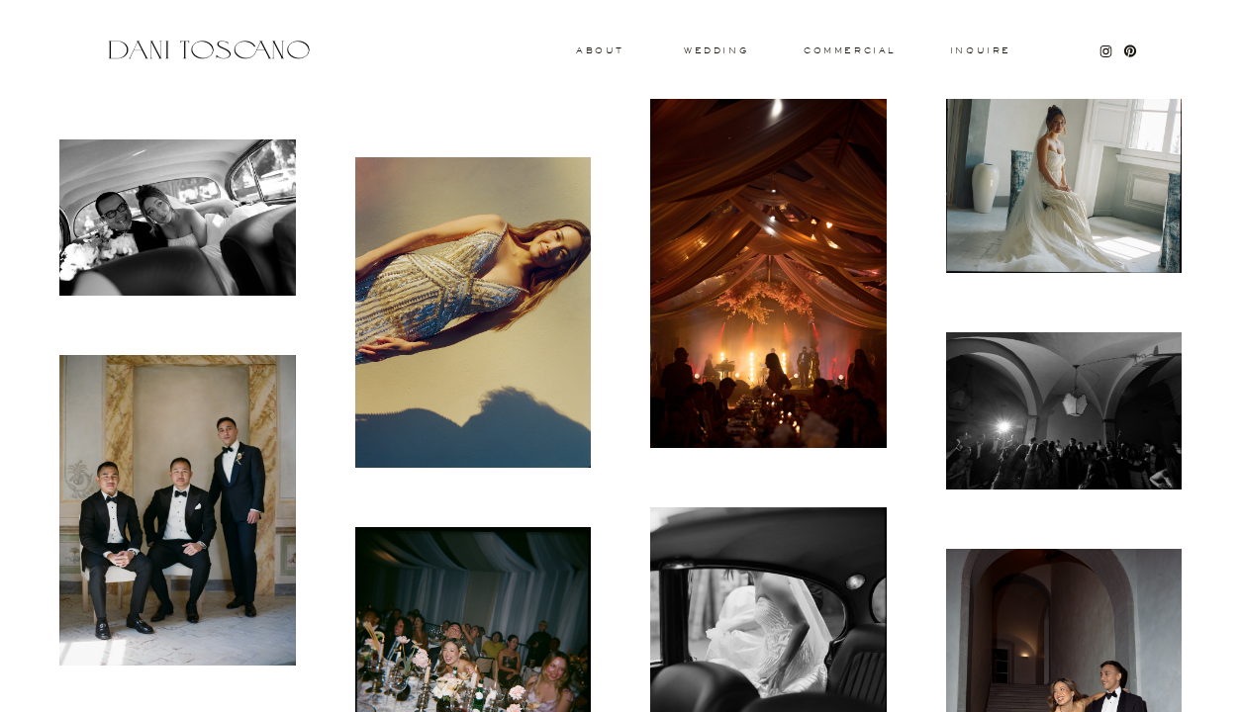
scroll to position [1194, 0]
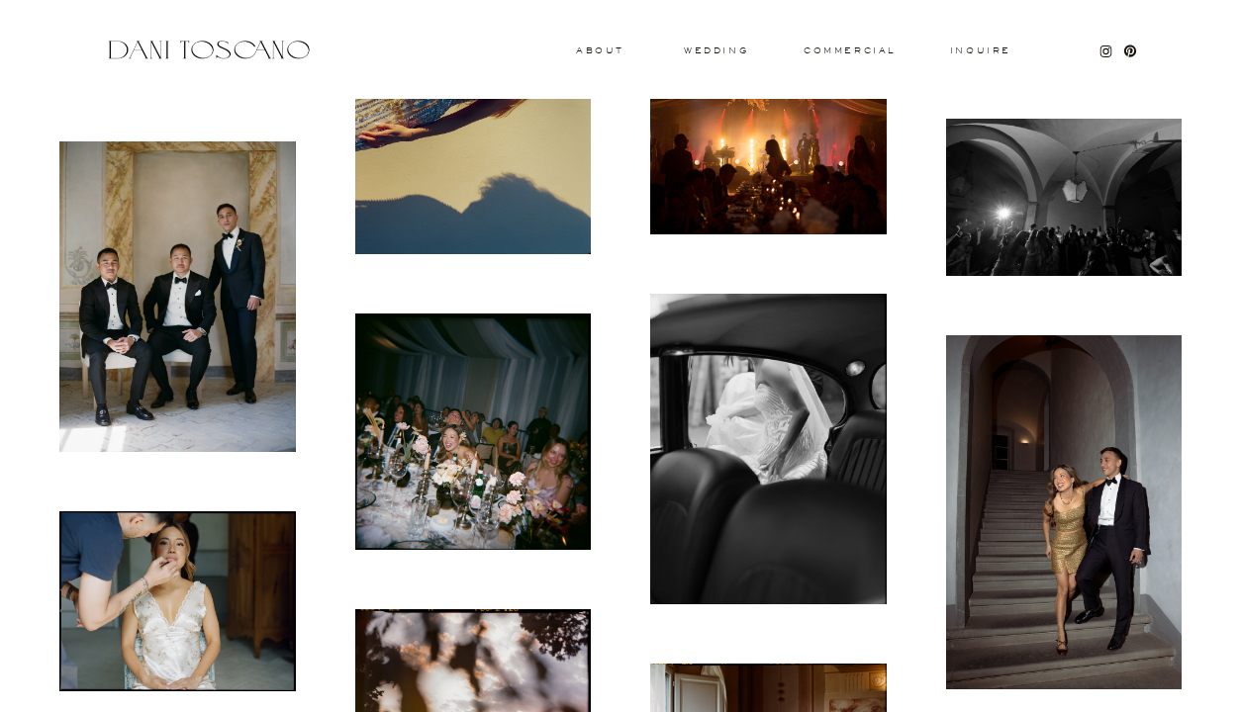
click at [1037, 574] on img at bounding box center [1064, 512] width 236 height 354
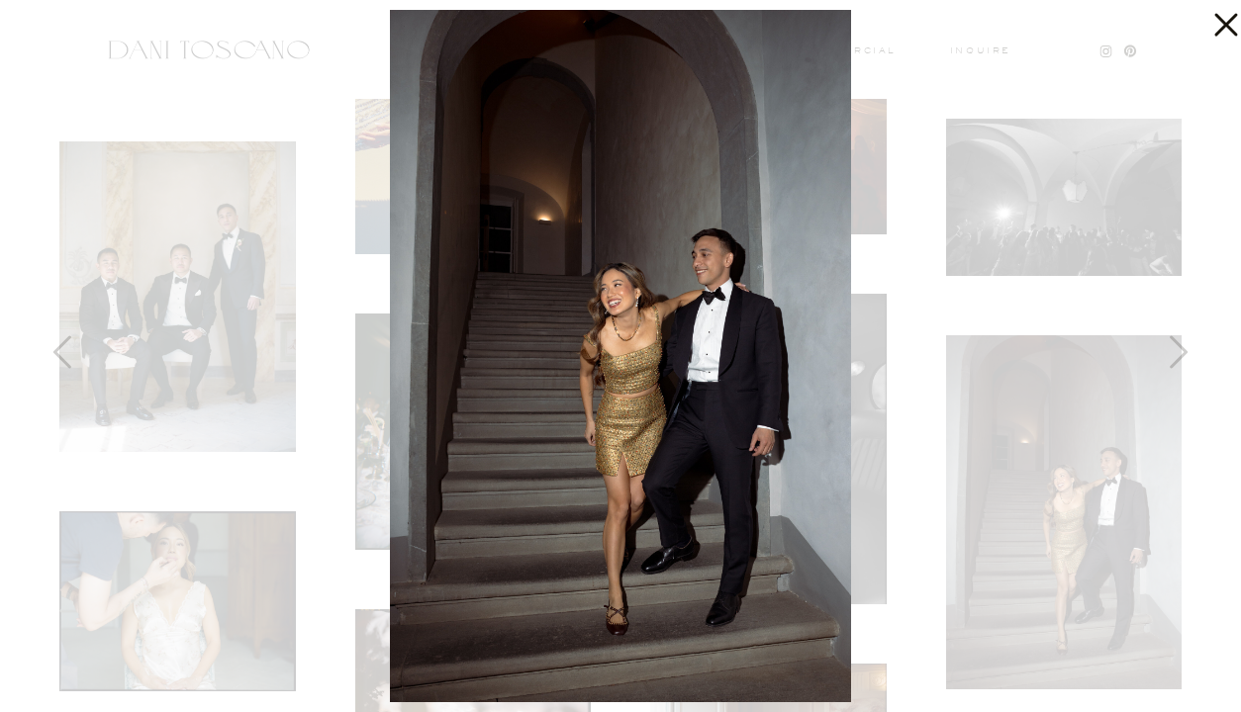
click at [920, 149] on div at bounding box center [620, 356] width 1241 height 712
